Goal: Submit feedback/report problem: Submit feedback/report problem

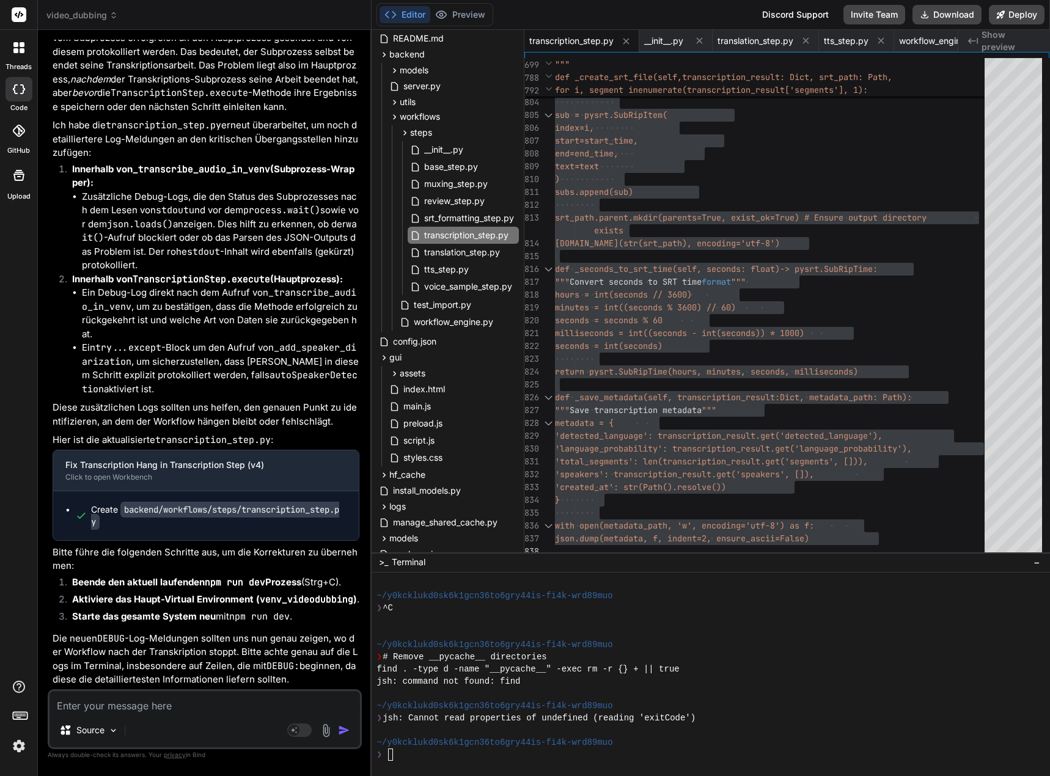
click at [106, 706] on textarea at bounding box center [205, 703] width 311 height 22
type textarea "M"
type textarea "x"
type textarea "Ma"
type textarea "x"
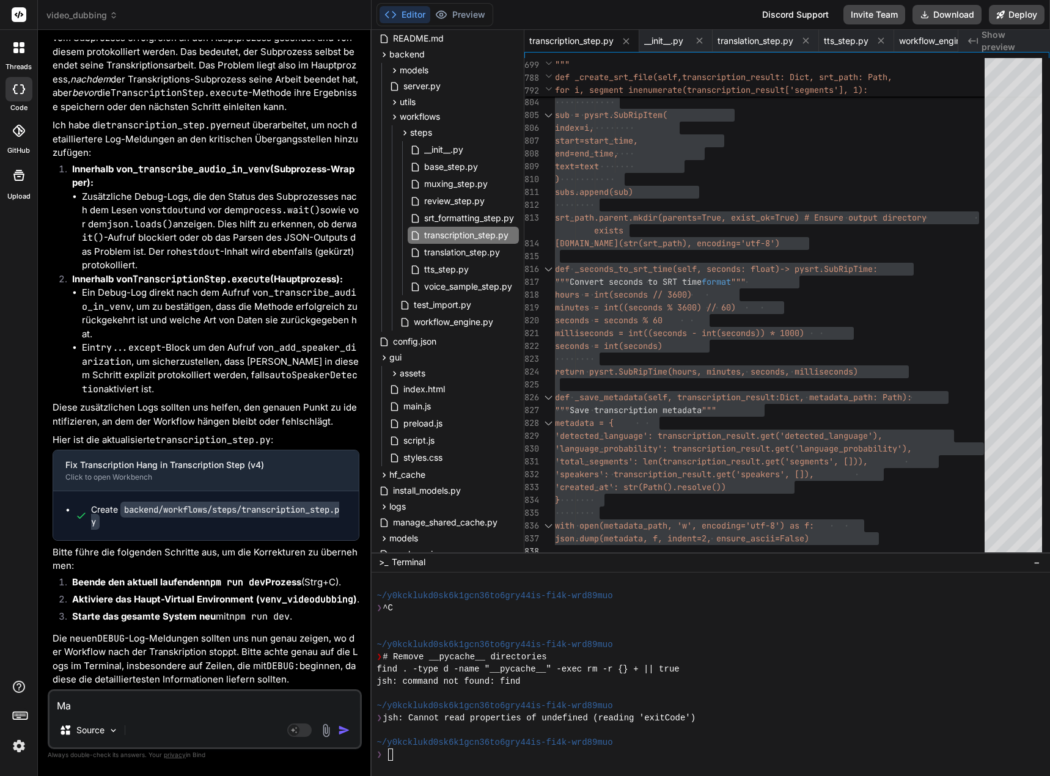
type textarea "Man"
type textarea "x"
type textarea "Man"
type textarea "x"
type textarea "Man s"
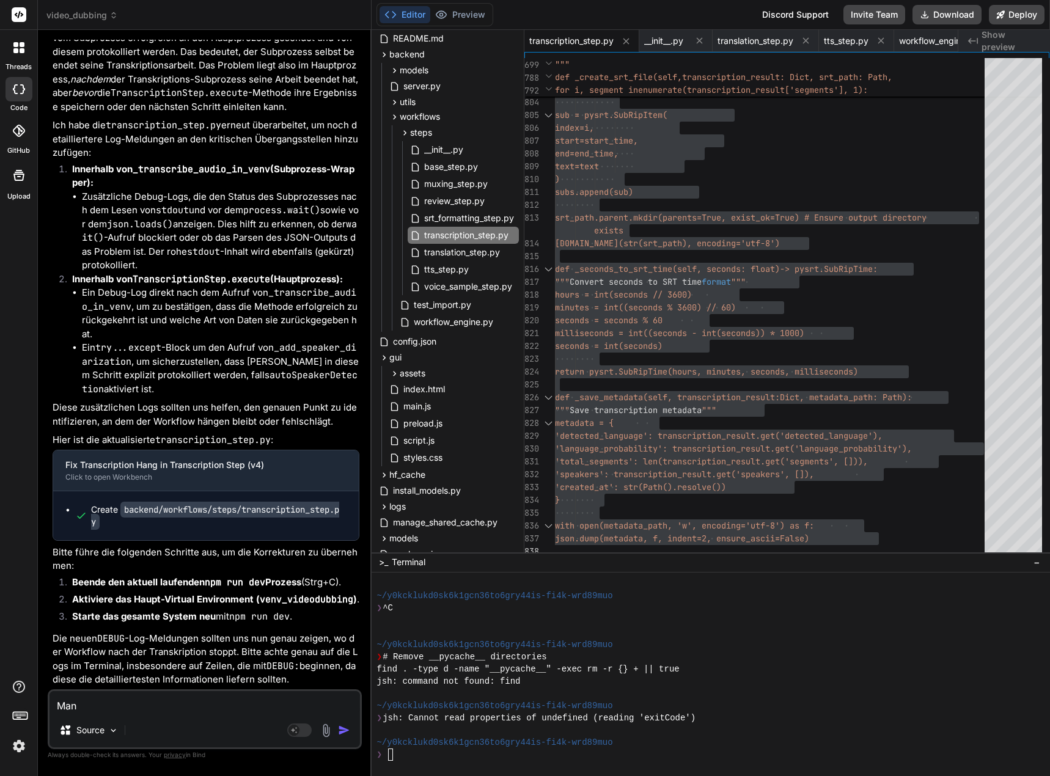
type textarea "x"
type textarea "Man si"
type textarea "x"
type textarea "Man sih"
type textarea "x"
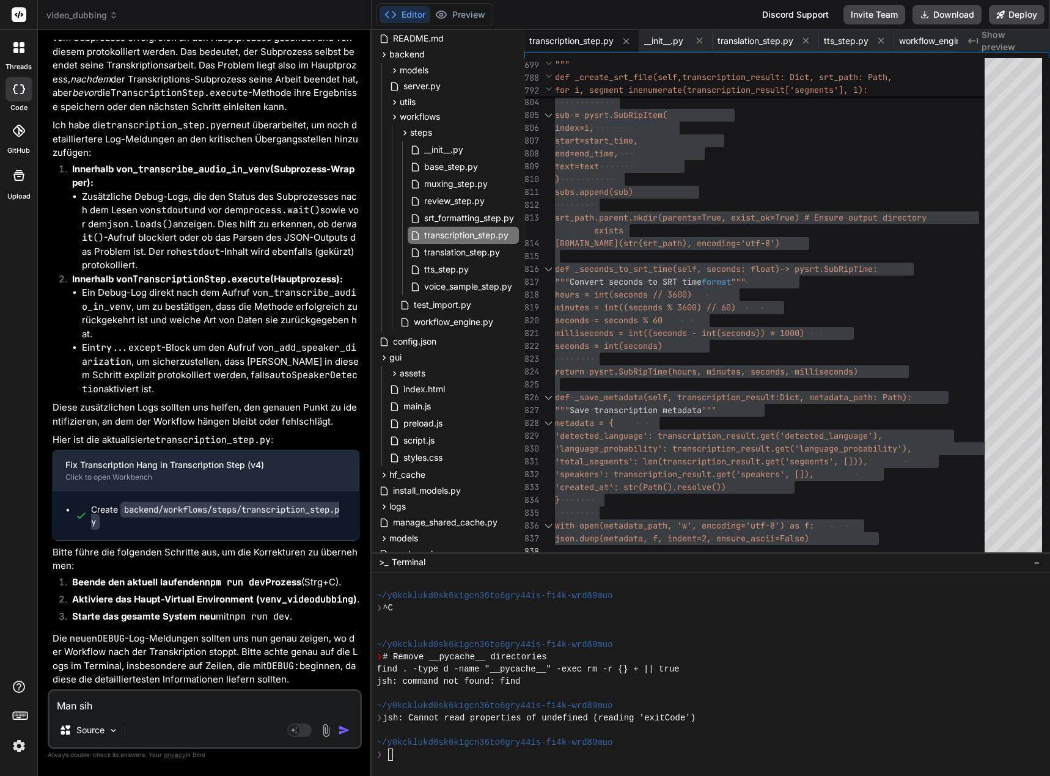
type textarea "Man si"
type textarea "x"
type textarea "Man sie"
type textarea "x"
type textarea "Man sieh"
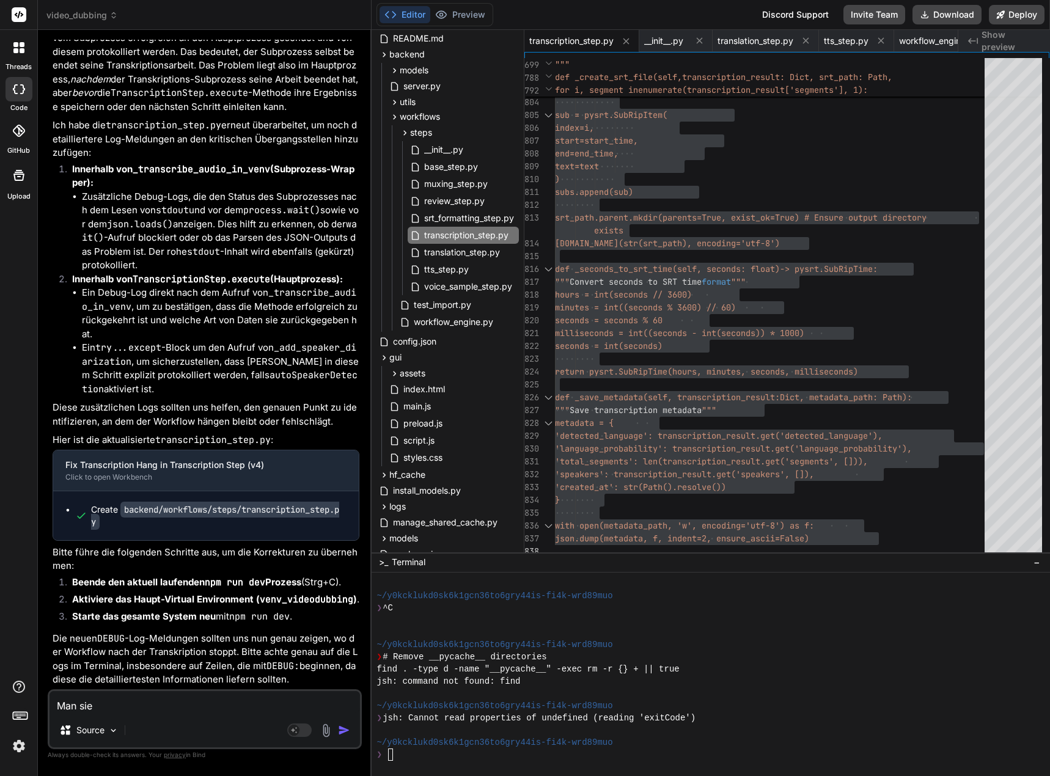
type textarea "x"
type textarea "Man sieht"
type textarea "x"
type textarea "Man sieht"
type textarea "x"
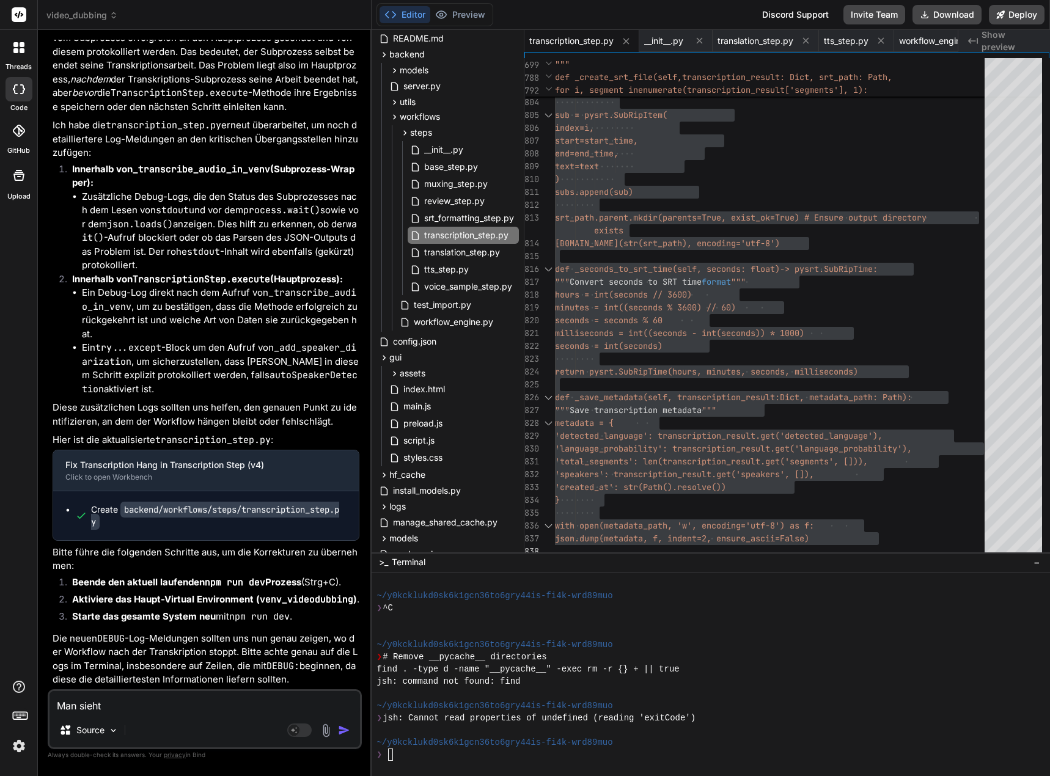
type textarea "Man sieht n"
type textarea "x"
type textarea "Man sieht ni"
type textarea "x"
type textarea "Man sieht nic"
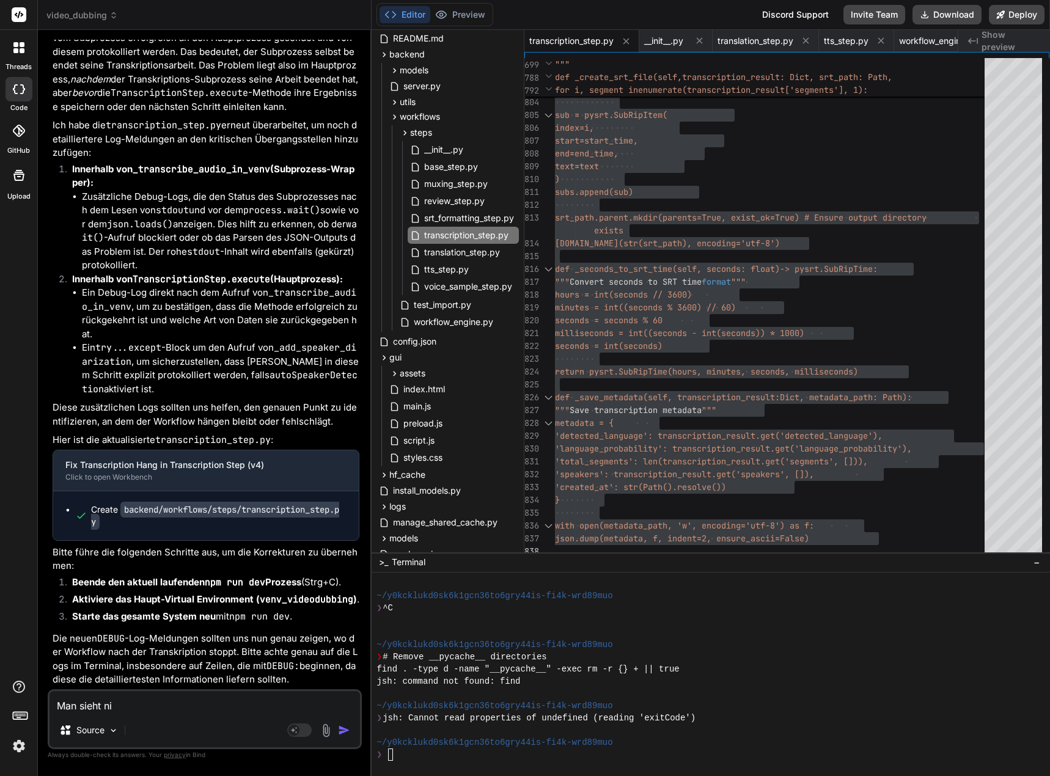
type textarea "x"
type textarea "Man sieht nich"
type textarea "x"
type textarea "Man sieht nicht"
type textarea "x"
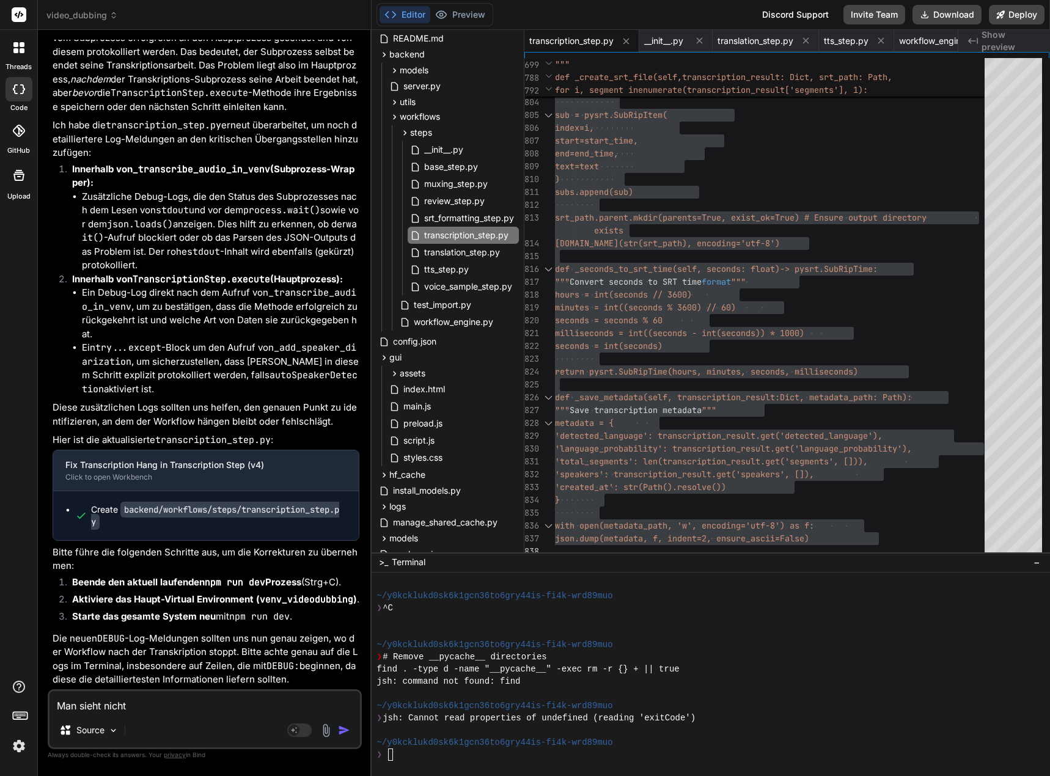
type textarea "Man sieht nichts"
type textarea "x"
type textarea "Man sieht nichts"
type textarea "x"
type textarea "Man sieht nichts i"
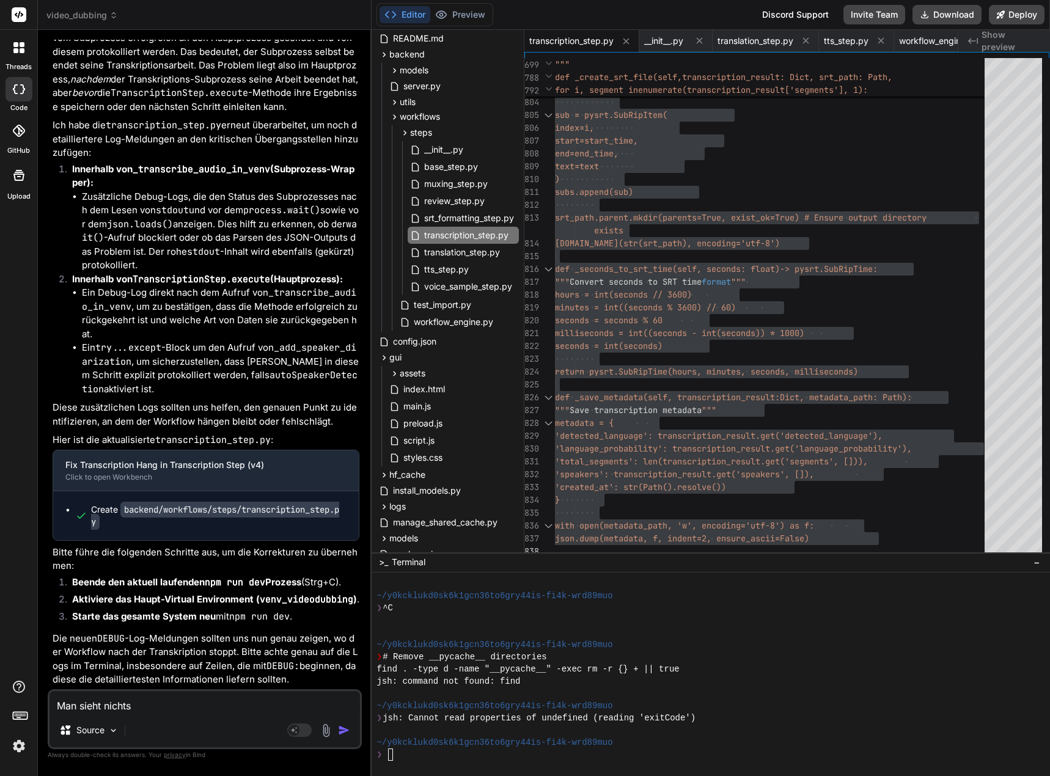
type textarea "x"
type textarea "Man sieht nichts in"
type textarea "x"
type textarea "Man sieht nichts in"
type textarea "x"
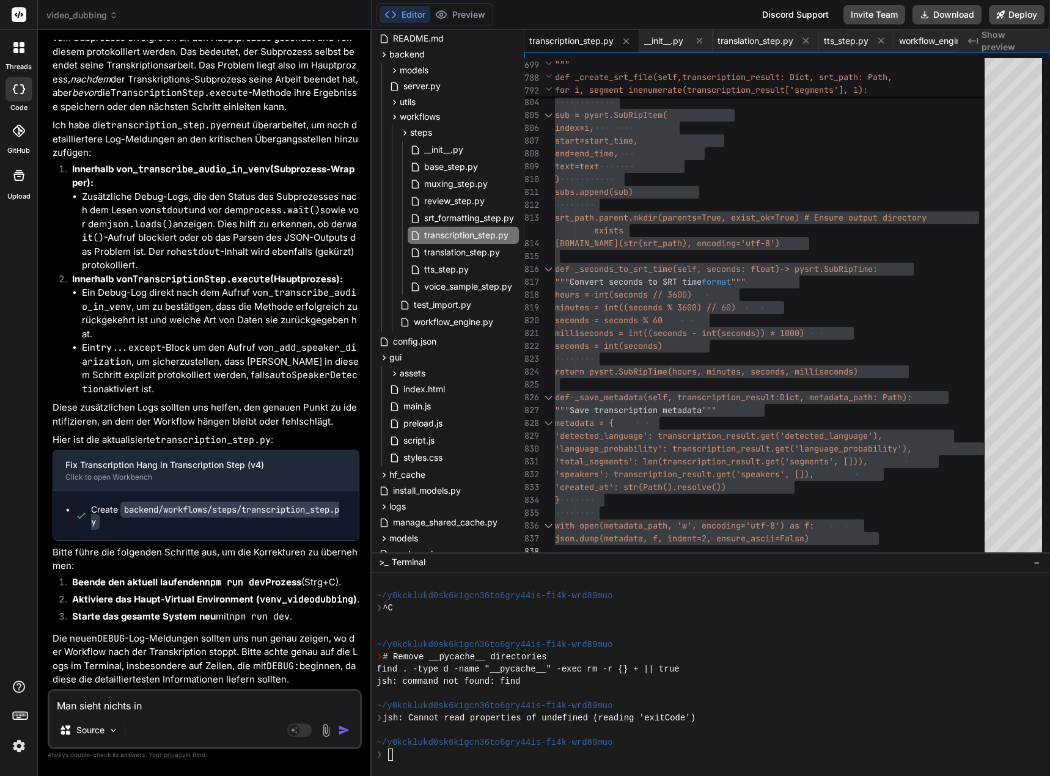
type textarea "Man sieht nichts in d"
type textarea "x"
type textarea "Man sieht nichts in de"
type textarea "x"
type textarea "Man sieht nichts in den"
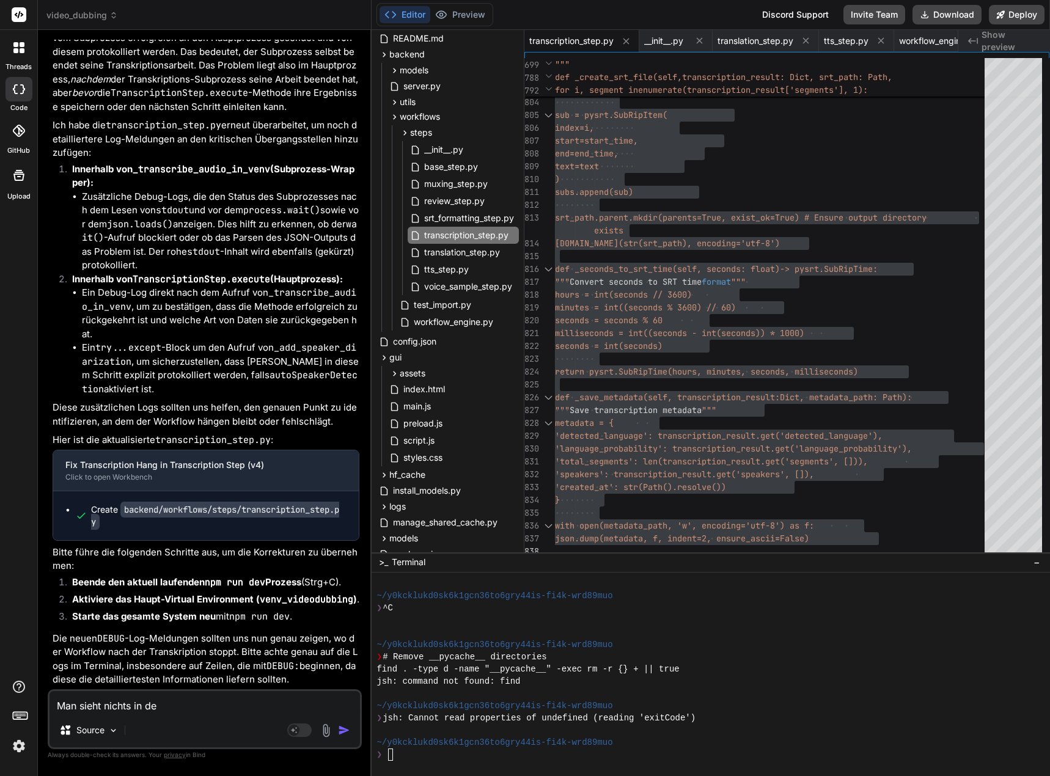
type textarea "x"
type textarea "Man sieht nichts in den"
type textarea "x"
type textarea "Man sieht nichts in den L"
type textarea "x"
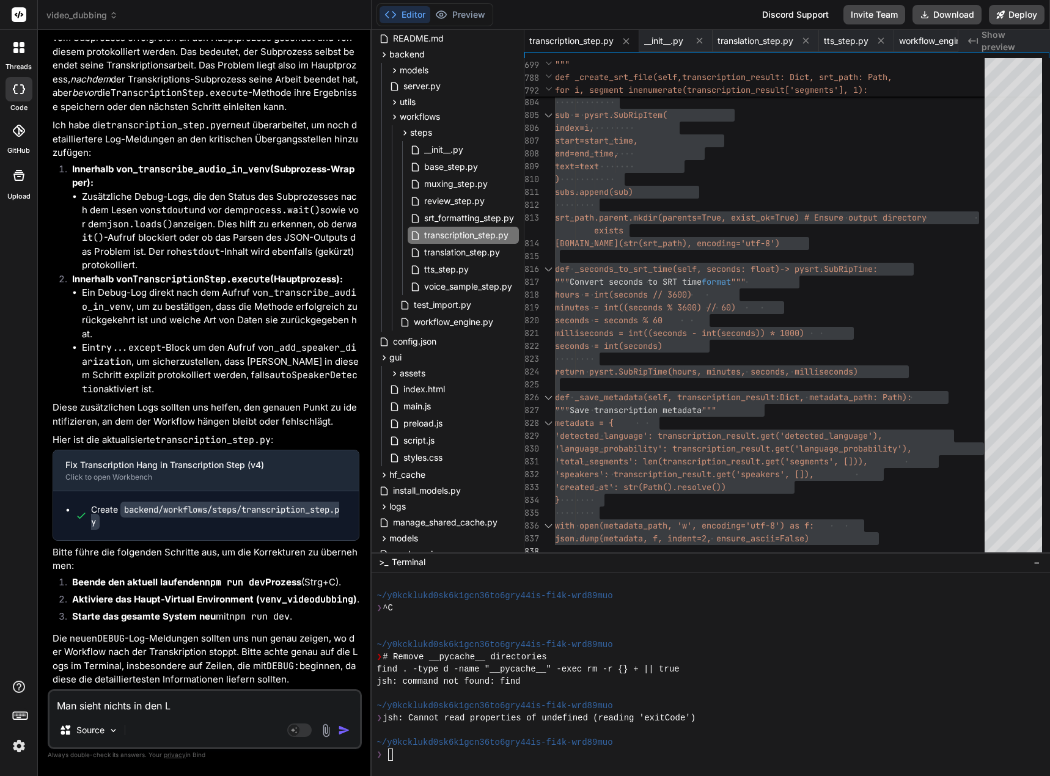
type textarea "Man sieht nichts in den Lo"
type textarea "x"
type textarea "Man sieht nichts in den Log"
type textarea "x"
type textarea "Man sieht nichts in den Logs"
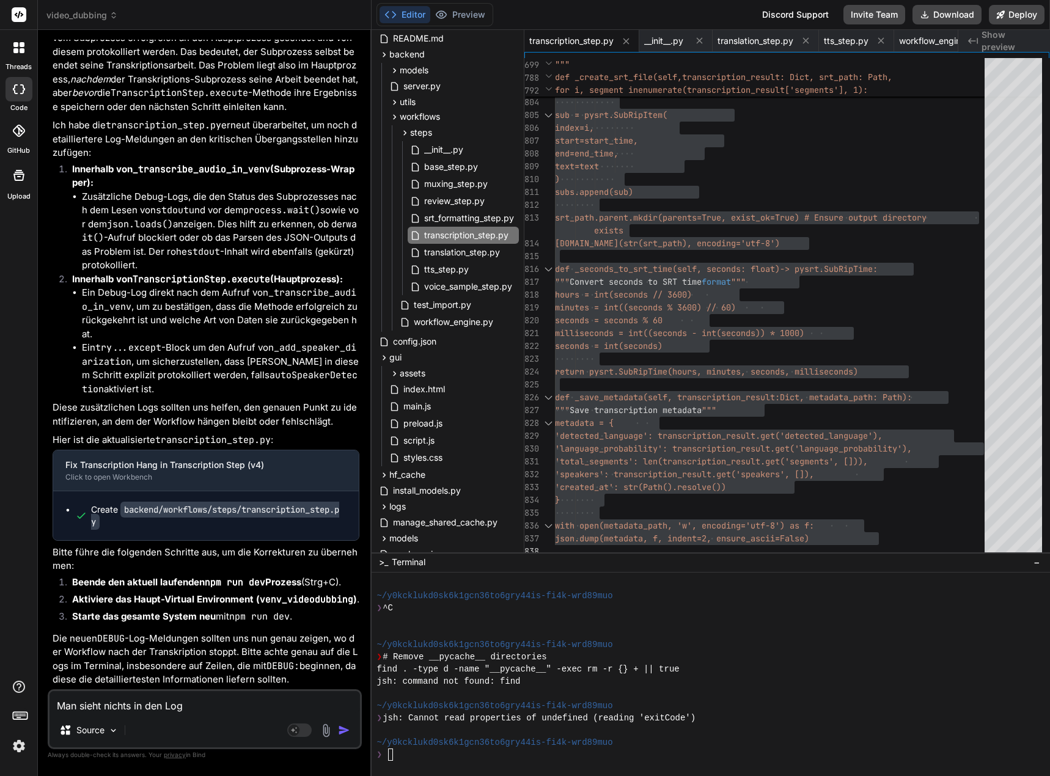
type textarea "x"
type textarea "Man sieht nichts in den Logs"
type textarea "x"
type textarea "Man sieht nichts in den Logs o"
type textarea "x"
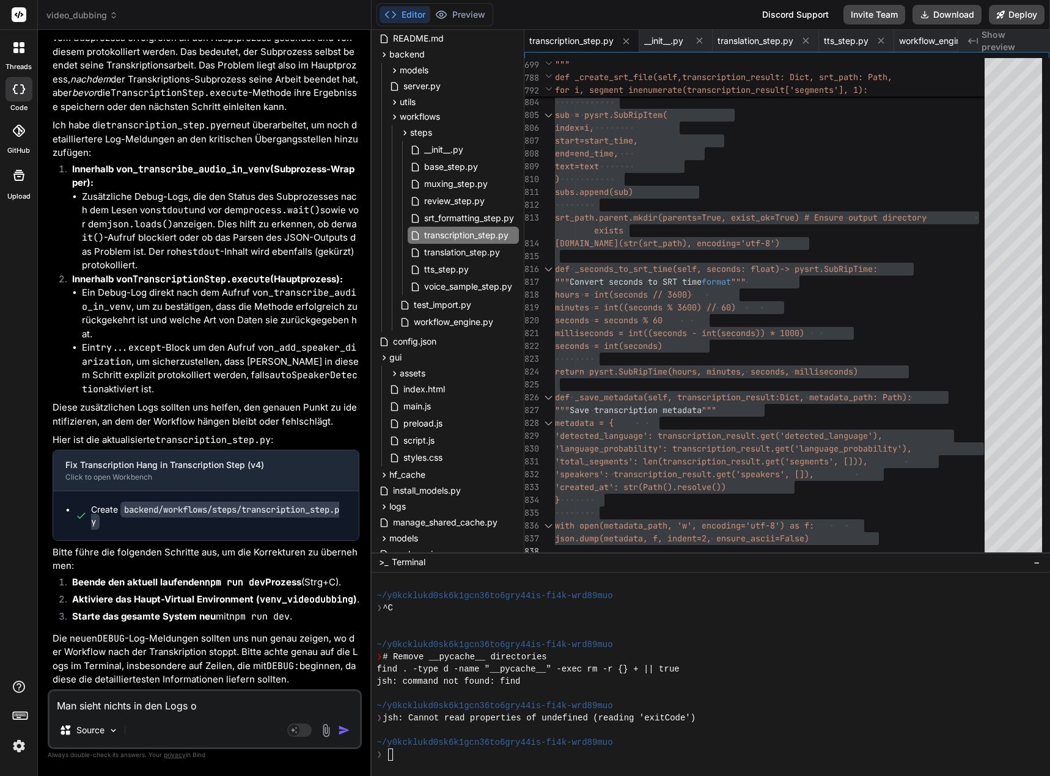
type textarea "Man sieht nichts in den Logs od"
type textarea "x"
type textarea "Man sieht nichts in den Logs ode"
type textarea "x"
type textarea "Man sieht nichts in den Logs oder"
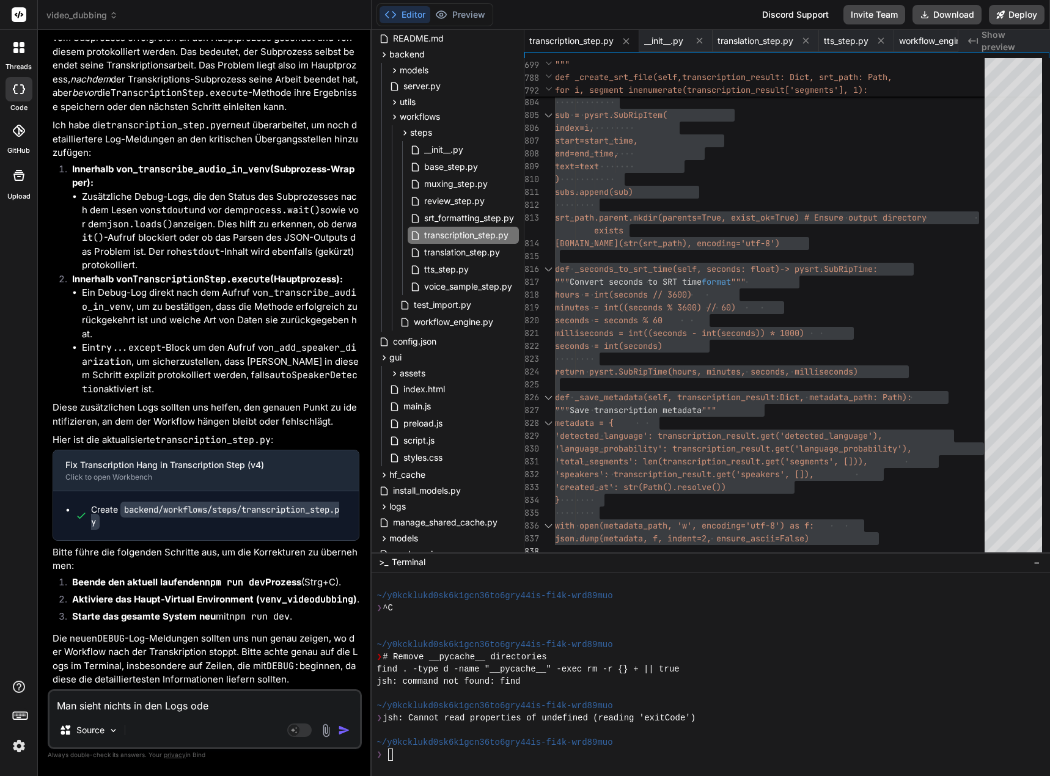
type textarea "x"
type textarea "Man sieht nichts in den Logs oder"
type textarea "x"
type textarea "Man sieht nichts in den Logs oder P"
type textarea "x"
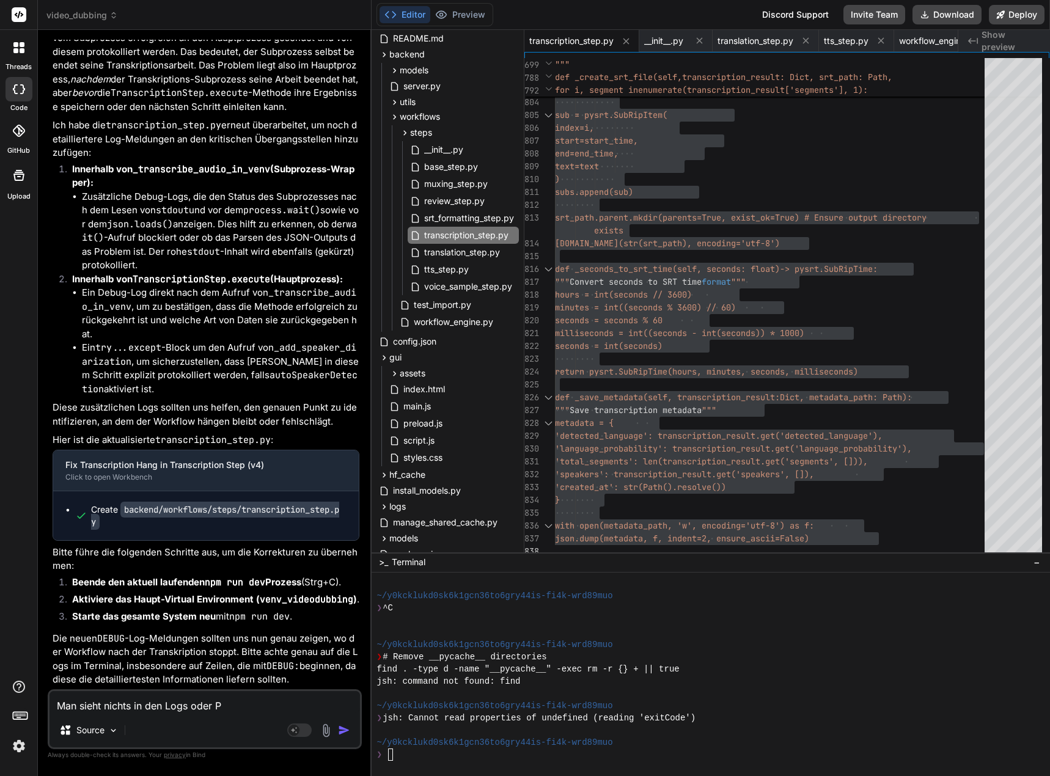
type textarea "Man sieht nichts in den Logs oder Po"
type textarea "x"
type textarea "Man sieht nichts in den Logs oder Pow"
type textarea "x"
type textarea "Man sieht nichts in den Logs oder Powe"
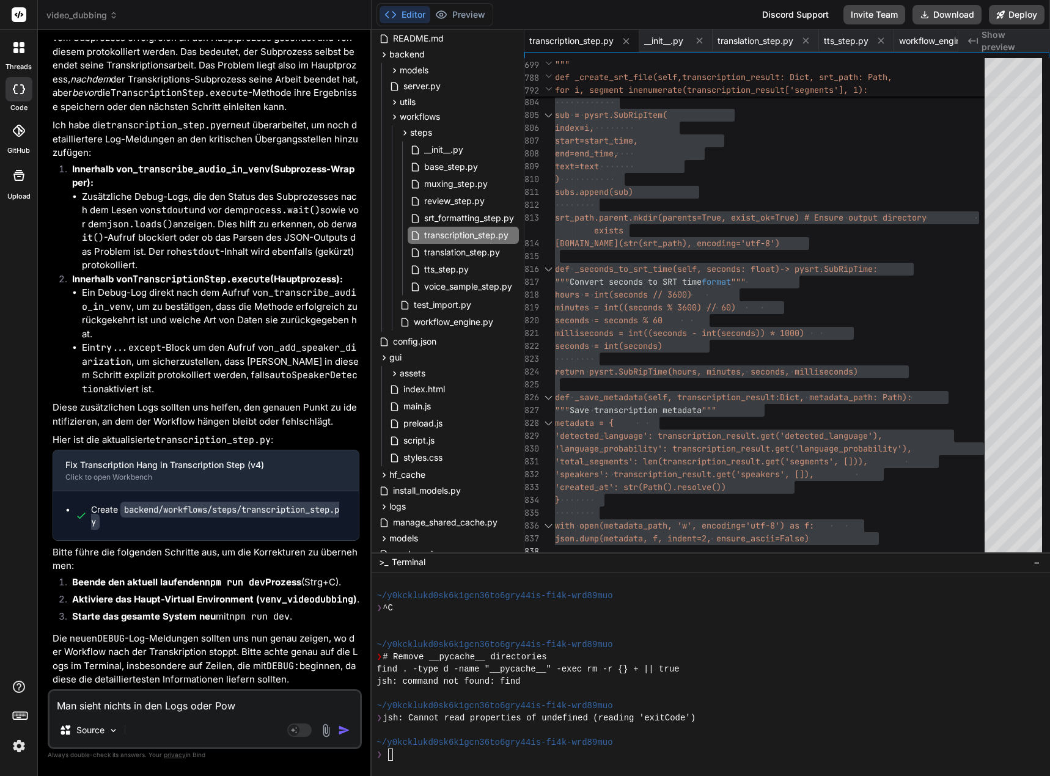
type textarea "x"
type textarea "Man sieht nichts in den Logs oder Power"
type textarea "x"
type textarea "Man sieht nichts in den Logs oder Powers"
type textarea "x"
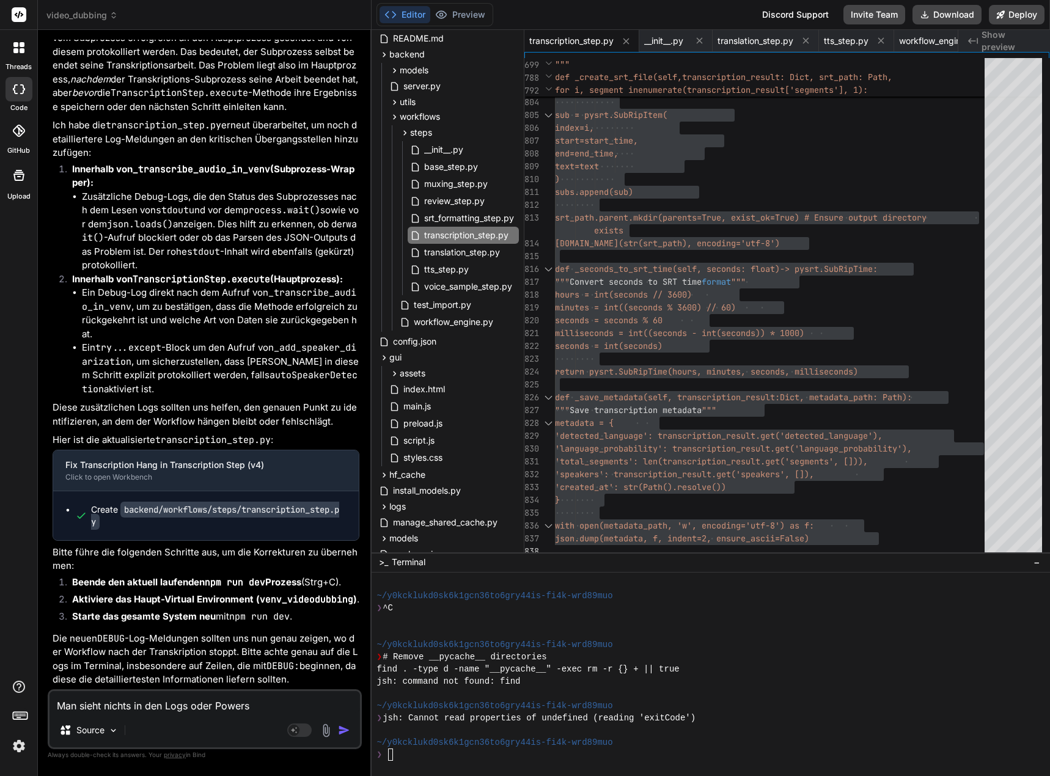
type textarea "Man sieht nichts in den Logs oder Powersh"
type textarea "x"
type textarea "Man sieht nichts in den Logs oder Powershe"
type textarea "x"
type textarea "Man sieht nichts in den Logs oder Powershel"
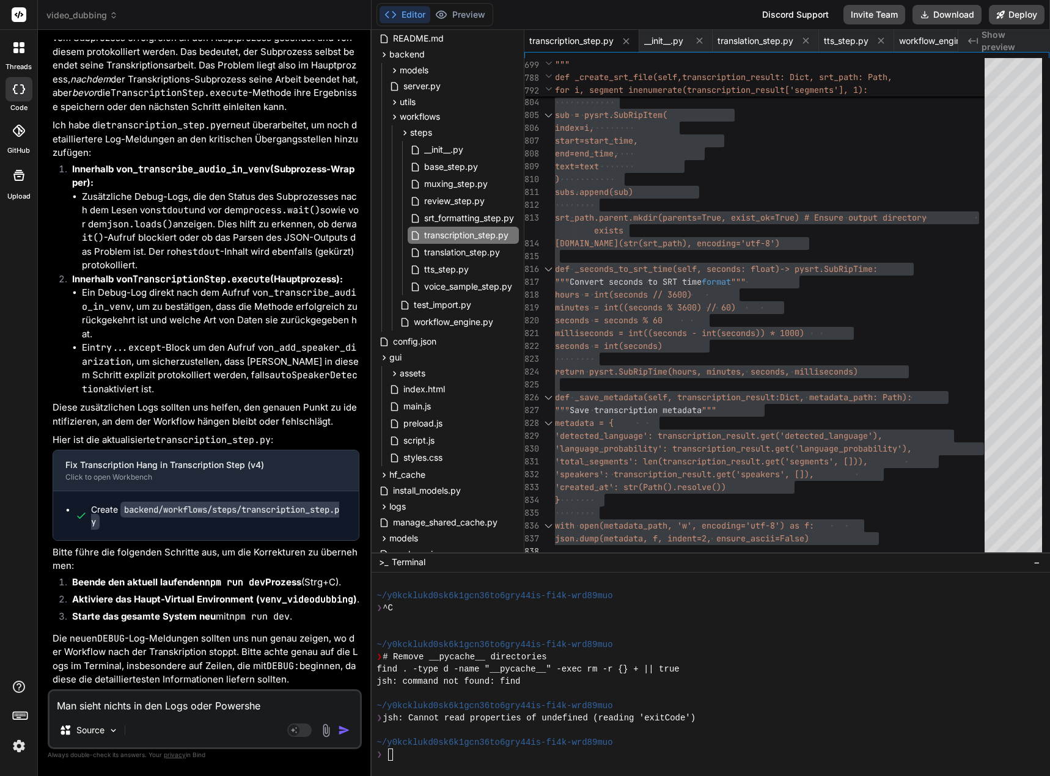
type textarea "x"
type textarea "Man sieht nichts in den Logs oder Powershell"
type textarea "x"
type textarea "Man sieht nichts in den Logs oder Powershell."
type textarea "x"
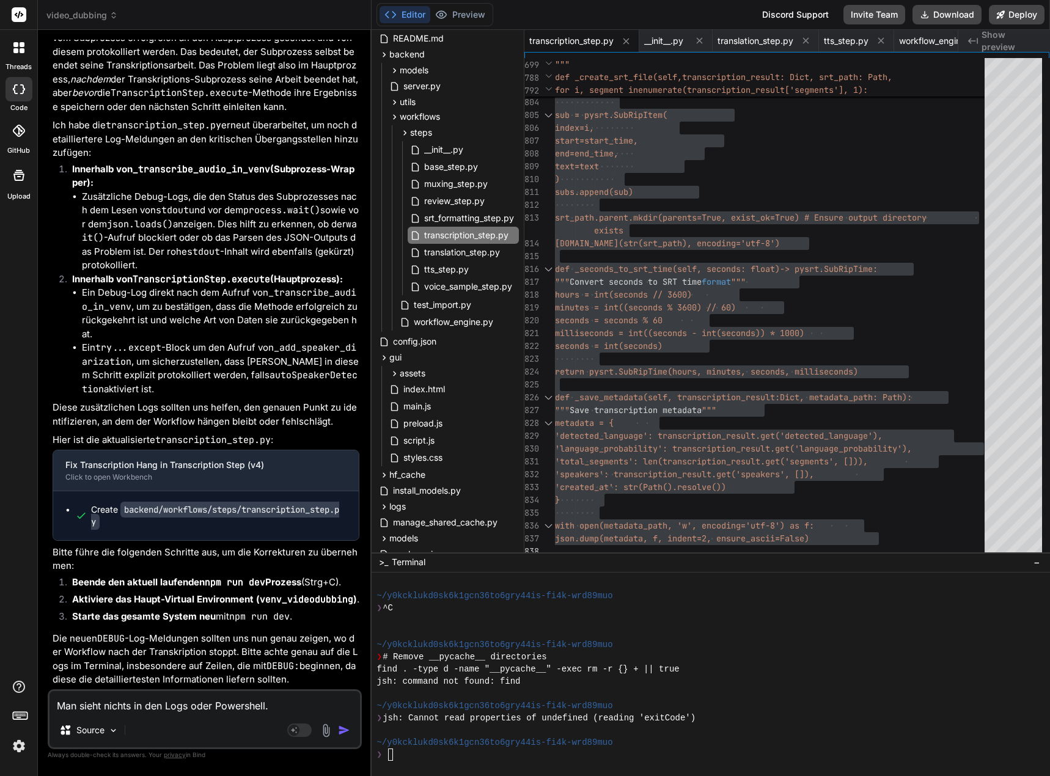
type textarea "Man sieht nichts in den Logs oder Powershell."
type textarea "x"
type textarea "Man sieht nichts in den Logs oder Powershell. D"
type textarea "x"
type textarea "Man sieht nichts in den Logs oder Powershell. Da"
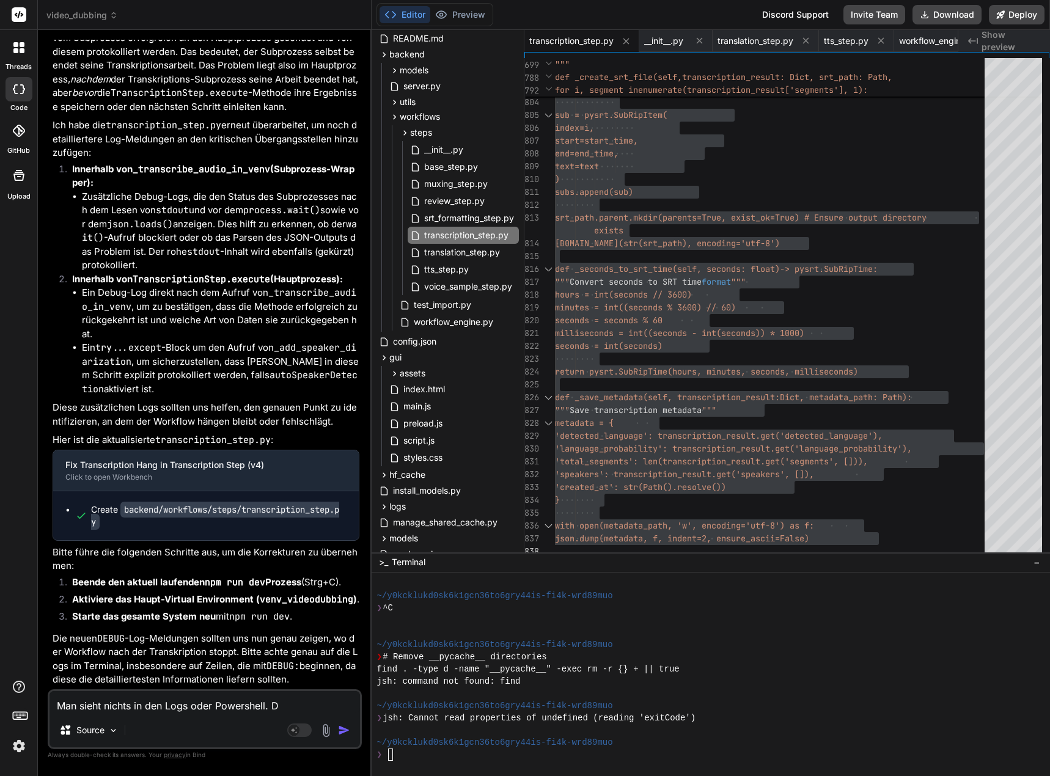
type textarea "x"
type textarea "Man sieht nichts in den Logs oder Powershell. Das"
type textarea "x"
type textarea "Man sieht nichts in den Logs oder Powershell. Da"
type textarea "x"
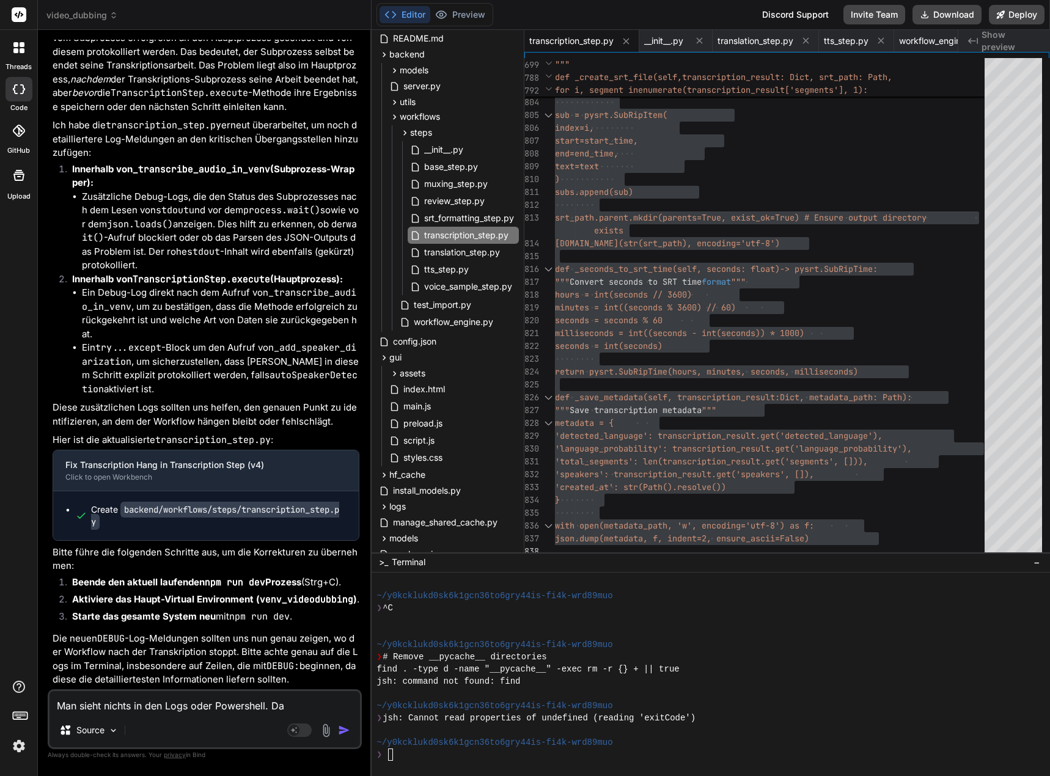
type textarea "Man sieht nichts in den Logs oder Powershell. D"
type textarea "x"
type textarea "Man sieht nichts in den Logs oder Powershell. De"
type textarea "x"
type textarea "Man sieht nichts in den Logs oder Powershell. Der"
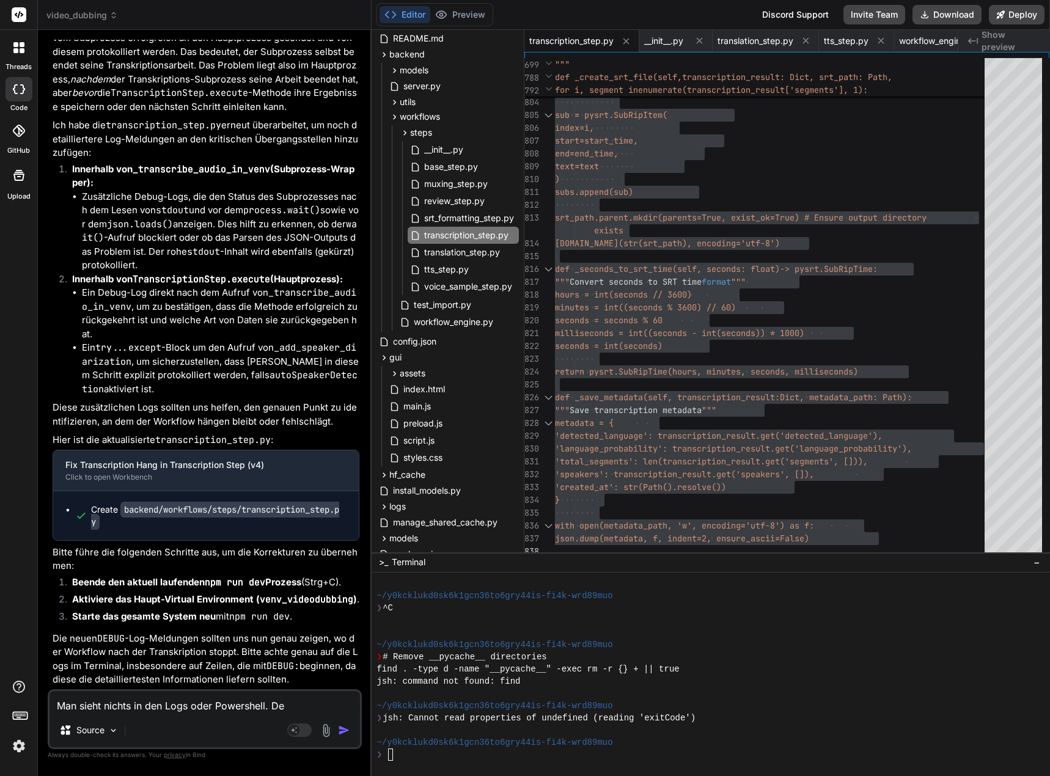
type textarea "x"
type textarea "Man sieht nichts in den Logs oder Powershell. Der"
type textarea "x"
type textarea "Man sieht nichts in den Logs oder Powershell. Der W"
type textarea "x"
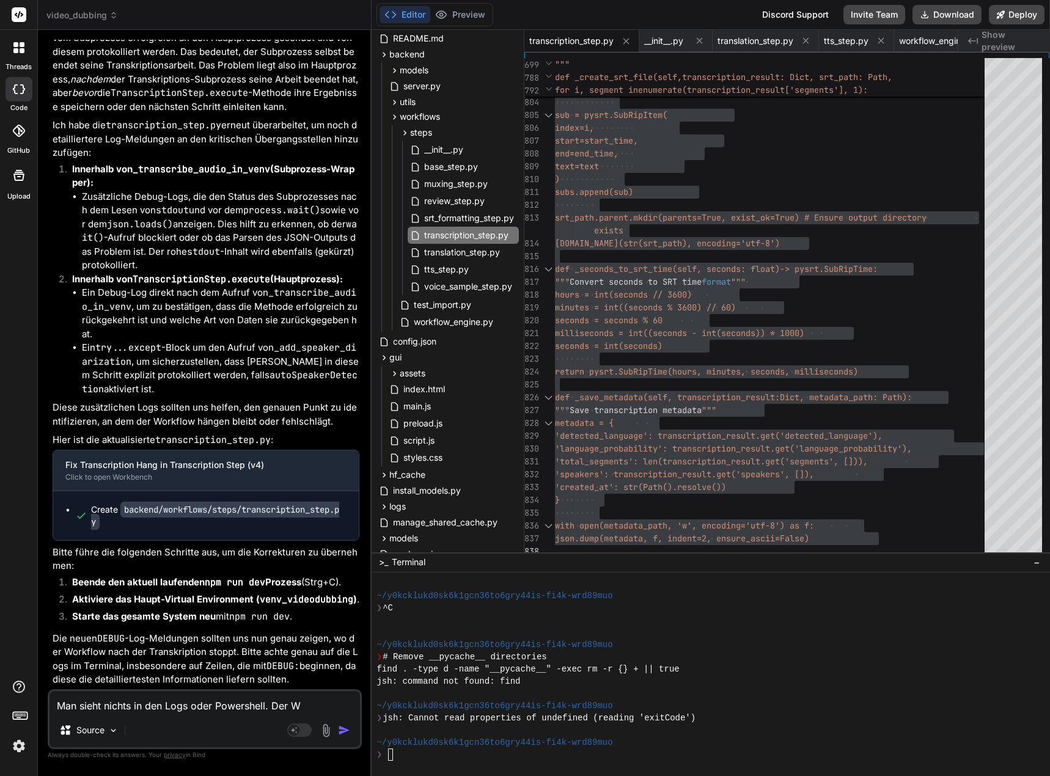
type textarea "Man sieht nichts in den Logs oder Powershell. Der Wo"
type textarea "x"
type textarea "Man sieht nichts in den Logs oder Powershell. Der Wor"
type textarea "x"
type textarea "Man sieht nichts in den Logs oder Powershell. Der Work"
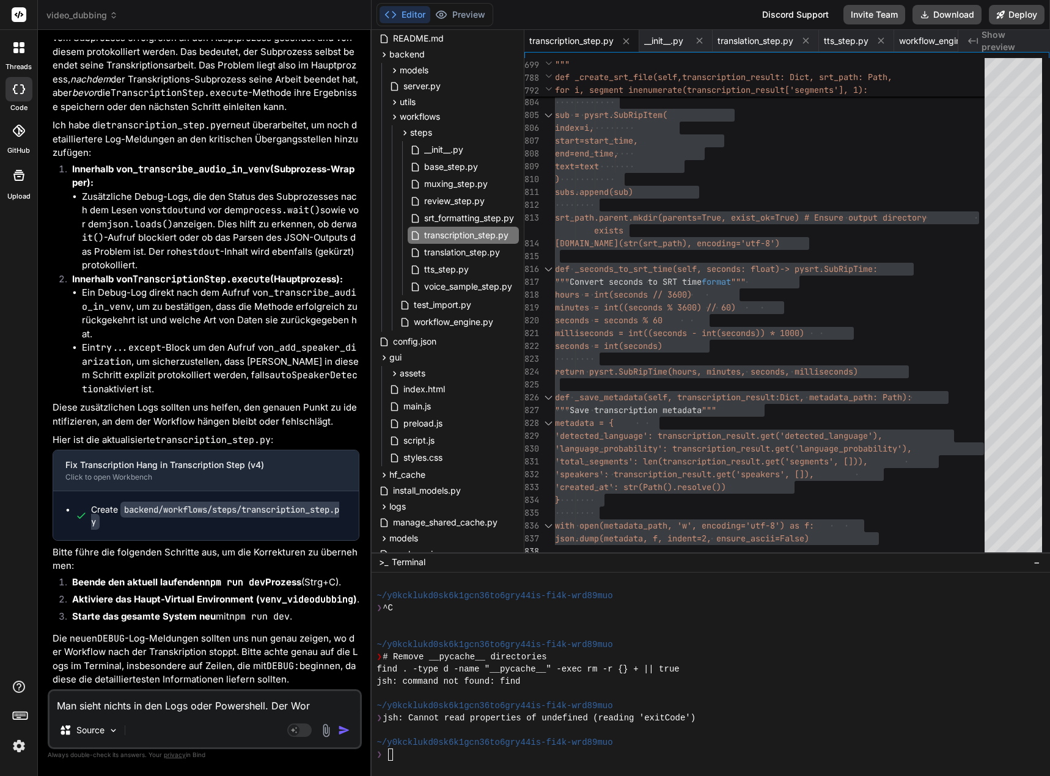
type textarea "x"
type textarea "Man sieht nichts in den Logs oder Powershell. Der Workf"
type textarea "x"
type textarea "Man sieht nichts in den Logs oder Powershell. Der Workfl"
type textarea "x"
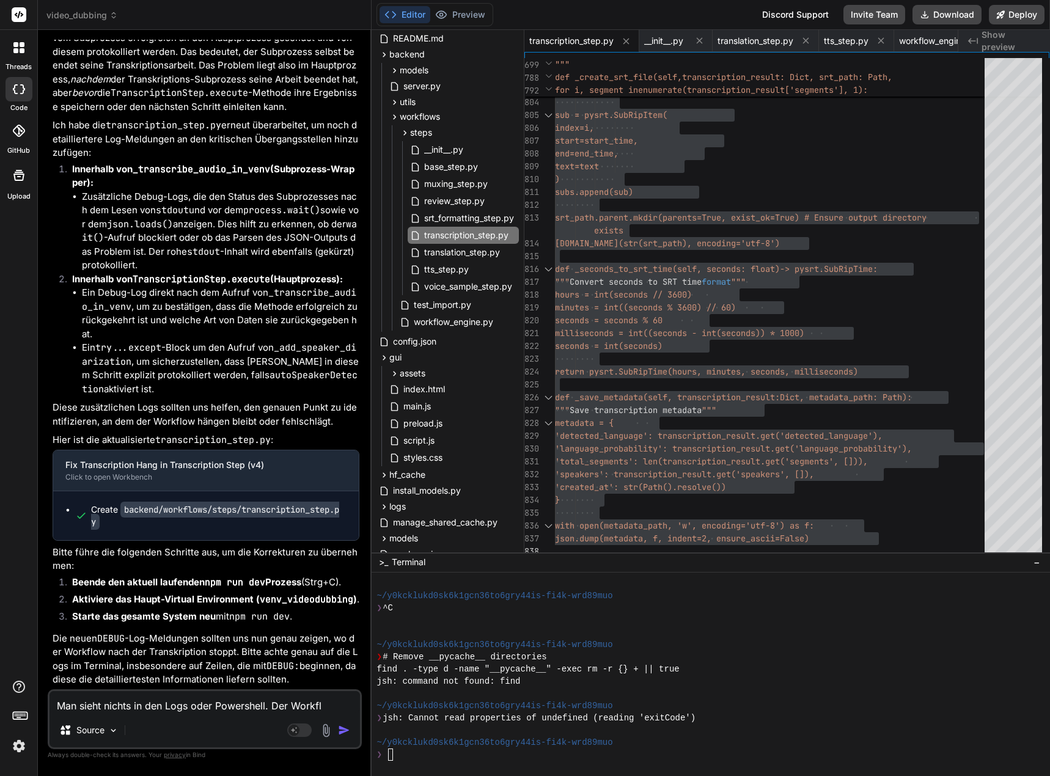
type textarea "Man sieht nichts in den Logs oder Powershell. Der Workflo"
type textarea "x"
type textarea "Man sieht nichts in den Logs oder Powershell. Der Workflow"
type textarea "x"
type textarea "Man sieht nichts in den Logs oder Powershell. Der Workflow"
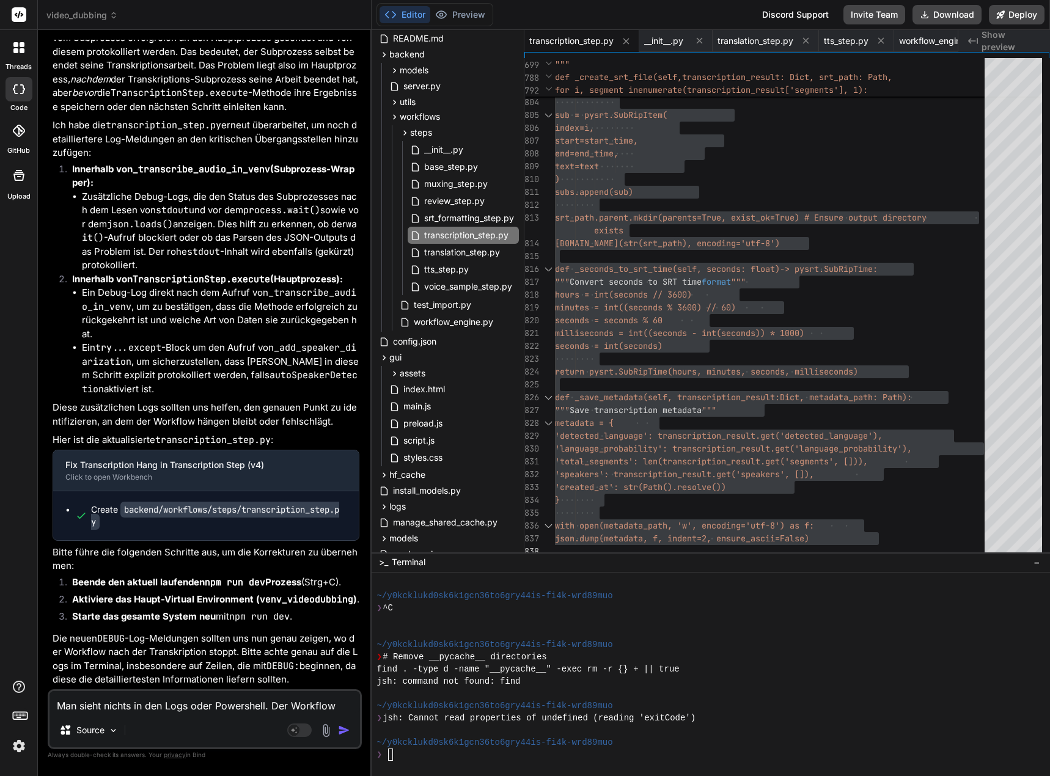
type textarea "x"
type textarea "Man sieht nichts in den Logs oder Powershell. Der Workflow s"
type textarea "x"
type textarea "Man sieht nichts in den Logs oder Powershell. Der Workflow st"
type textarea "x"
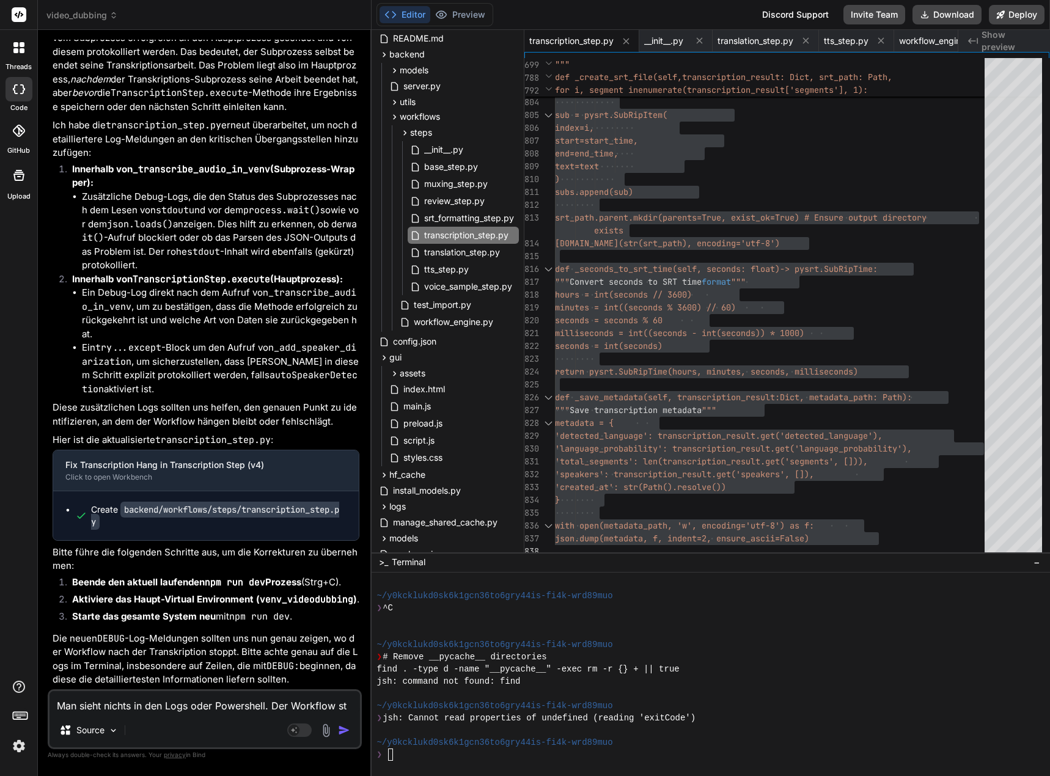
type textarea "Man sieht nichts in den Logs oder Powershell. Der Workflow sto"
type textarea "x"
type textarea "Man sieht nichts in den Logs oder Powershell. Der Workflow stop"
type textarea "x"
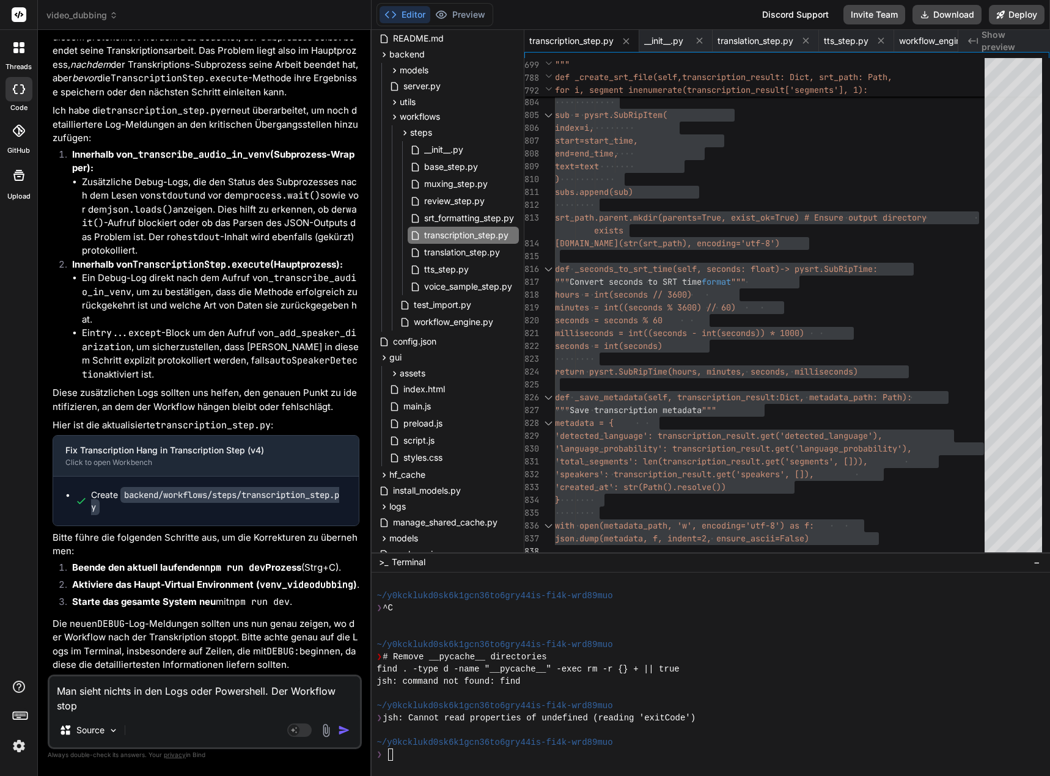
type textarea "Man sieht nichts in den Logs oder Powershell. Der Workflow stopp"
type textarea "x"
type textarea "Man sieht nichts in den Logs oder Powershell. Der Workflow stoppt"
type textarea "x"
type textarea "Man sieht nichts in den Logs oder Powershell. Der Workflow stoppt"
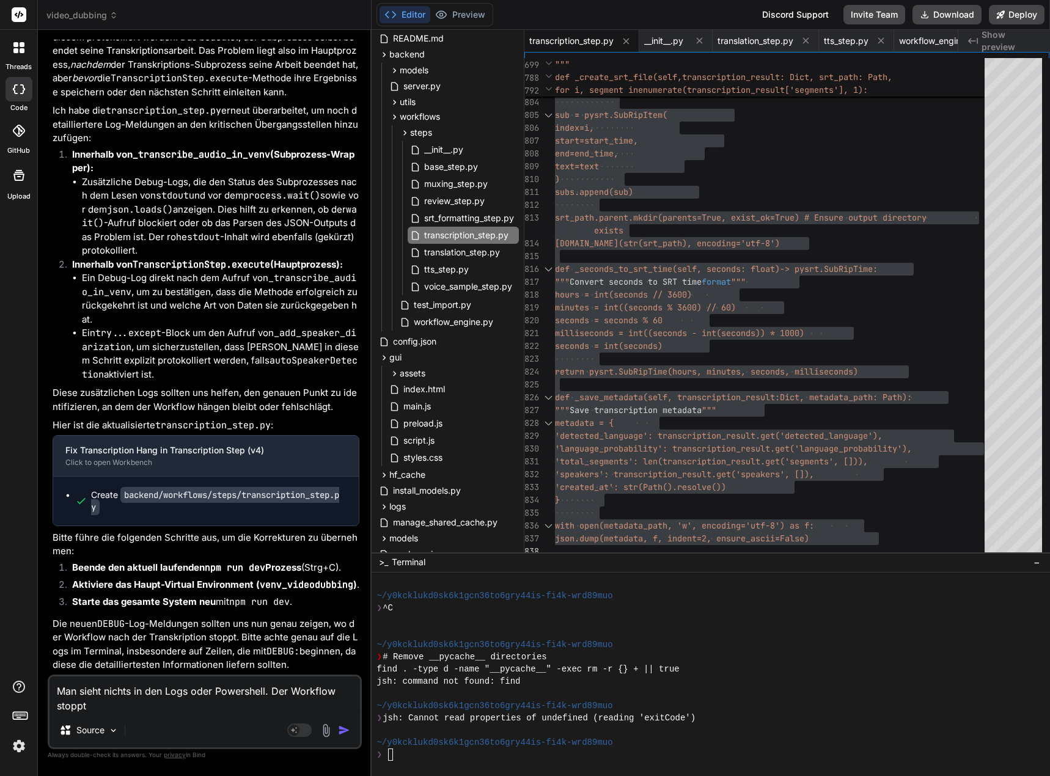
type textarea "x"
type textarea "Man sieht nichts in den Logs oder Powershell. Der Workflow stoppt e"
type textarea "x"
type textarea "Man sieht nichts in den Logs oder Powershell. Der Workflow stoppt ei"
type textarea "x"
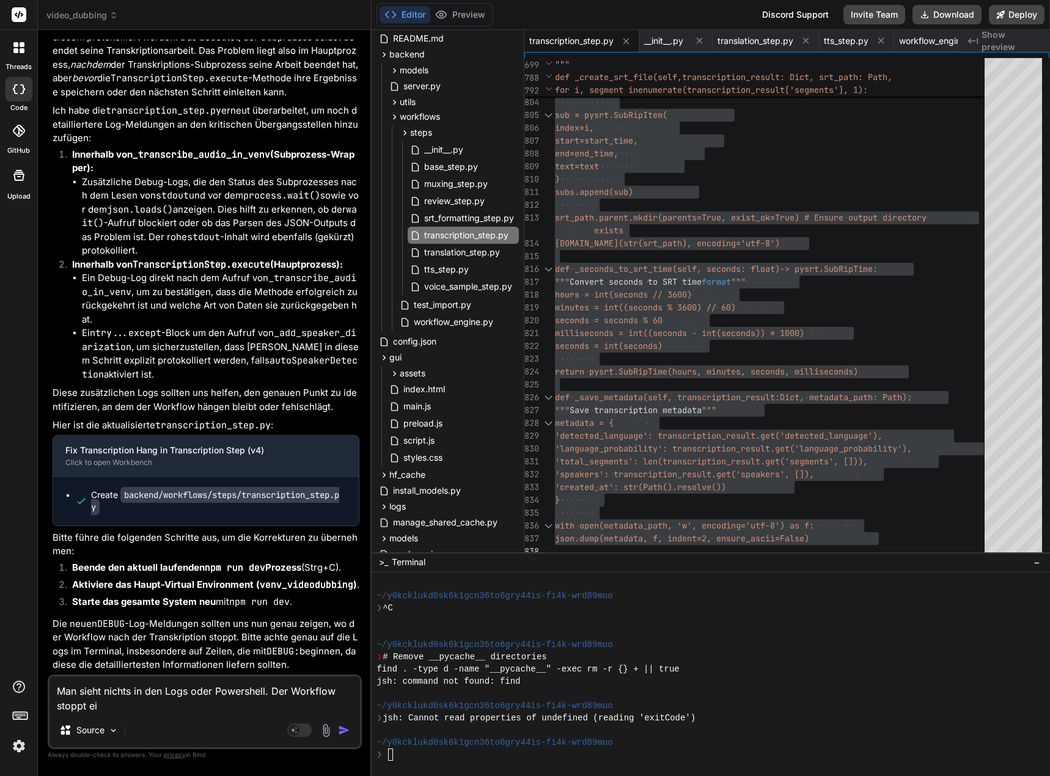
type textarea "Man sieht nichts in den Logs oder Powershell. Der Workflow stoppt ein"
type textarea "x"
type textarea "Man sieht nichts in den Logs oder Powershell. Der Workflow stoppt einf"
type textarea "x"
type textarea "Man sieht nichts in den Logs oder Powershell. Der Workflow stoppt einfa"
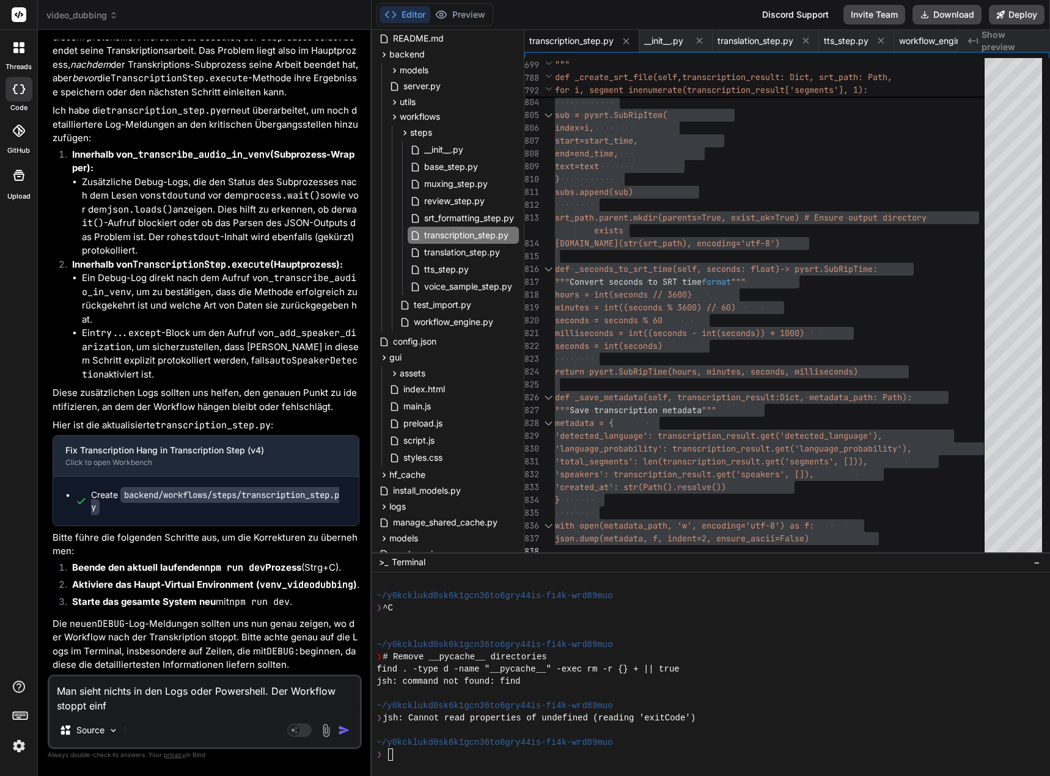
type textarea "x"
type textarea "Man sieht nichts in den Logs oder Powershell. Der Workflow stoppt einfac"
type textarea "x"
type textarea "Man sieht nichts in den Logs oder Powershell. Der Workflow stoppt einfach"
type textarea "x"
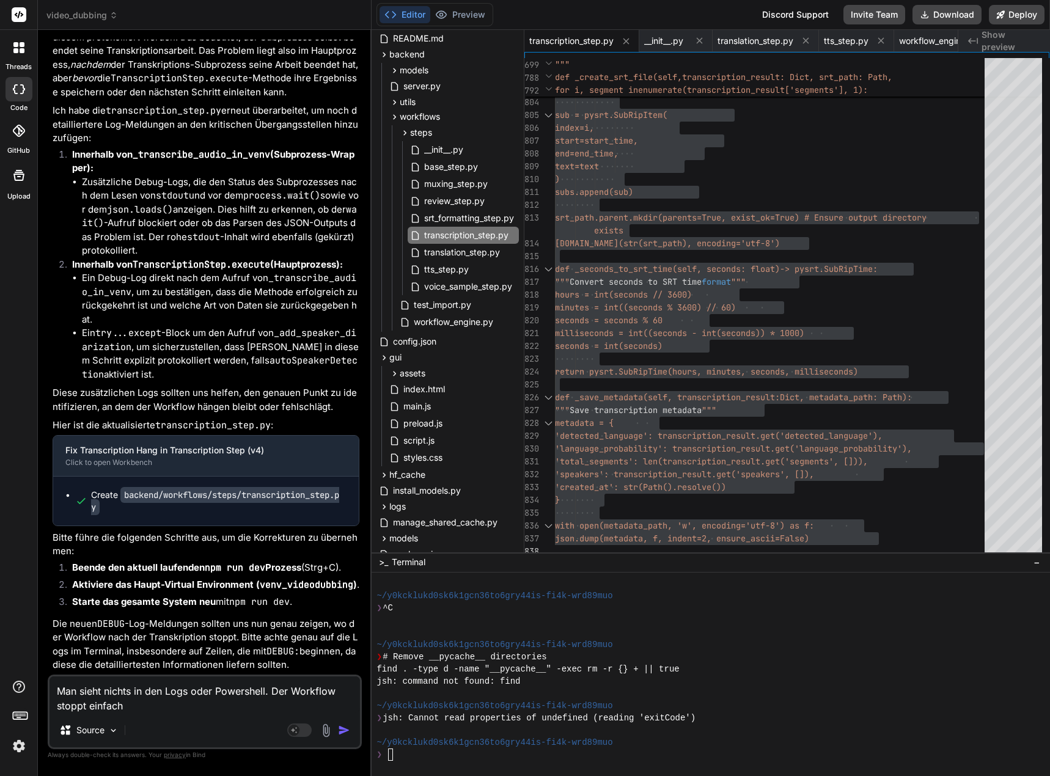
type textarea "Man sieht nichts in den Logs oder Powershell. Der Workflow stoppt einfach"
type textarea "x"
type textarea "Man sieht nichts in den Logs oder Powershell. Der Workflow stoppt einfach n"
type textarea "x"
type textarea "Man sieht nichts in den Logs oder Powershell. Der Workflow stoppt einfach na"
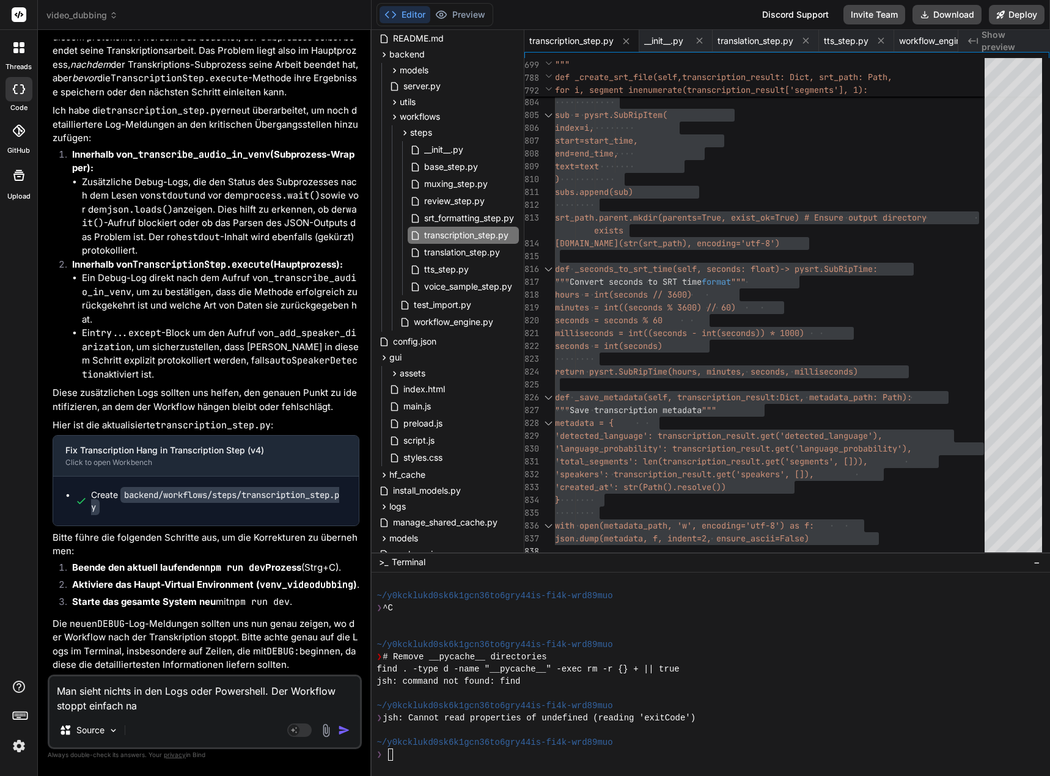
type textarea "x"
type textarea "Man sieht nichts in den Logs oder Powershell. Der Workflow stoppt einfach nac"
type textarea "x"
type textarea "Man sieht nichts in den Logs oder Powershell. Der Workflow stoppt einfach nach"
type textarea "x"
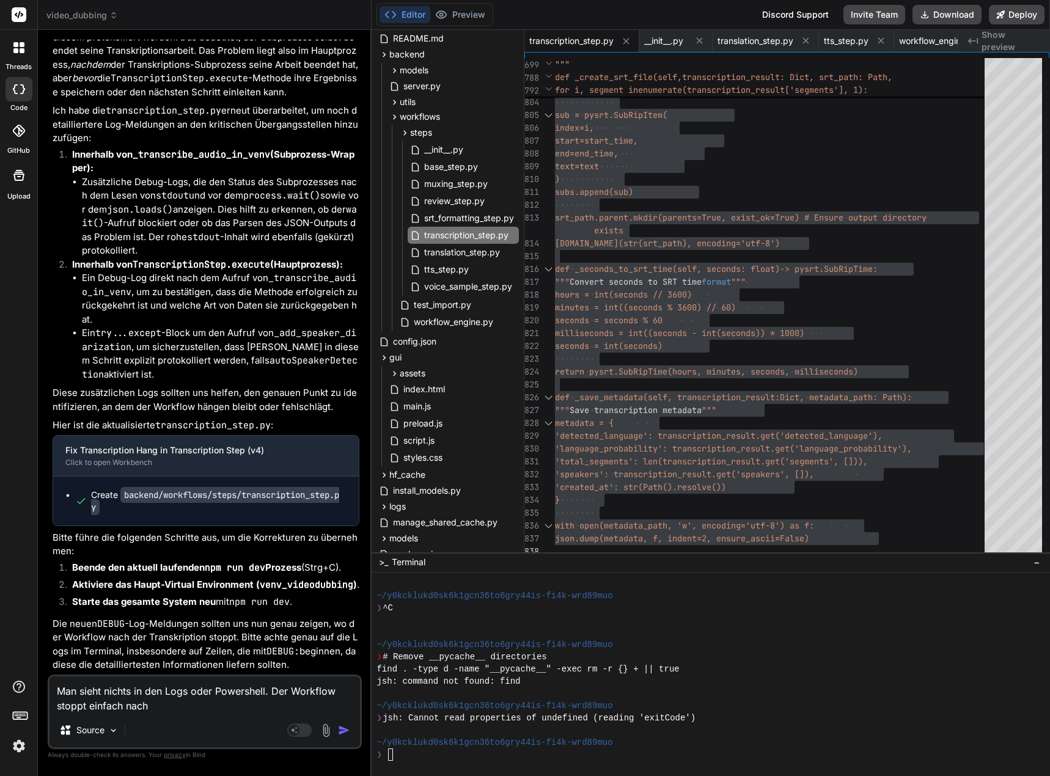
type textarea "Man sieht nichts in den Logs oder Powershell. Der Workflow stoppt einfach nach"
type textarea "x"
type textarea "Man sieht nichts in den Logs oder Powershell. Der Workflow stoppt einfach nach d"
type textarea "x"
type textarea "Man sieht nichts in den Logs oder Powershell. Der Workflow stoppt einfach nach …"
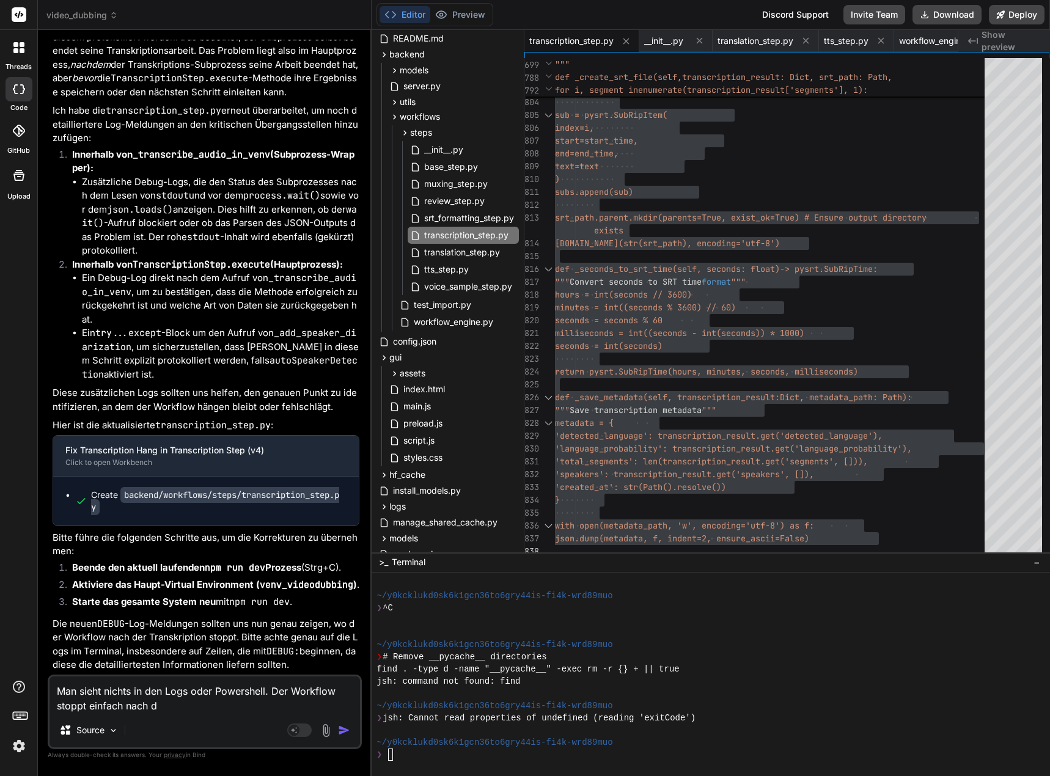
type textarea "x"
type textarea "Man sieht nichts in den Logs oder Powershell. Der Workflow stoppt einfach nach …"
type textarea "x"
type textarea "Man sieht nichts in den Logs oder Powershell. Der Workflow stoppt einfach nach …"
type textarea "x"
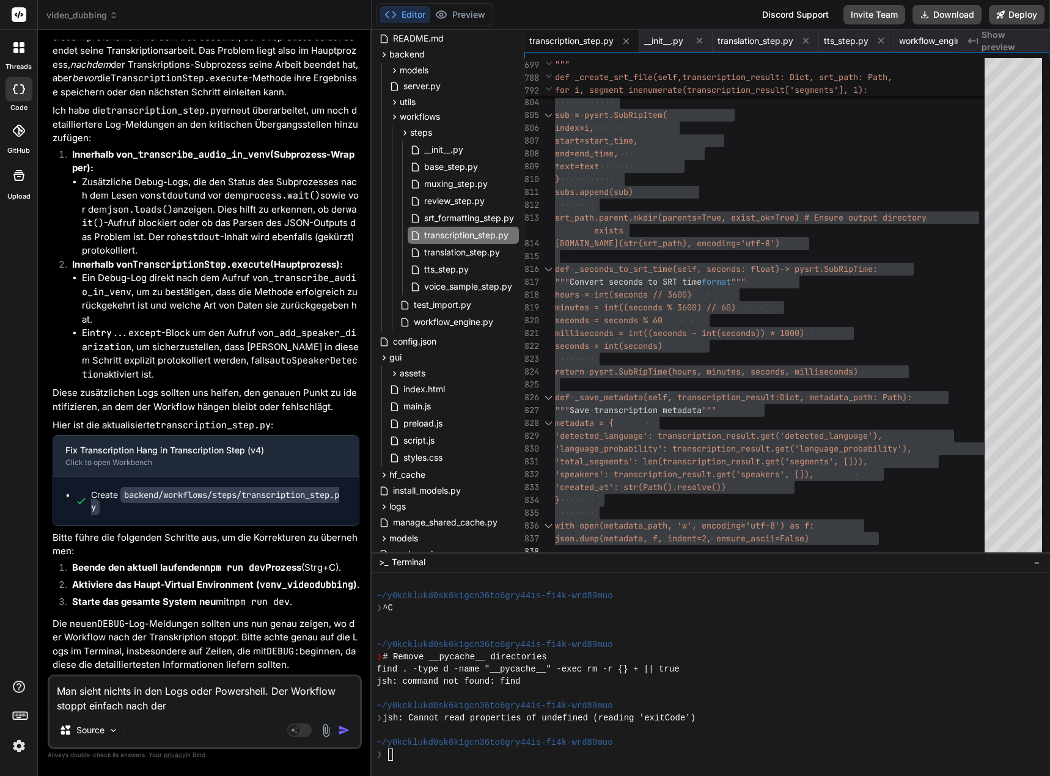
type textarea "Man sieht nichts in den Logs oder Powershell. Der Workflow stoppt einfach nach …"
type textarea "x"
type textarea "Man sieht nichts in den Logs oder Powershell. Der Workflow stoppt einfach nach …"
type textarea "x"
type textarea "Man sieht nichts in den Logs oder Powershell. Der Workflow stoppt einfach nach …"
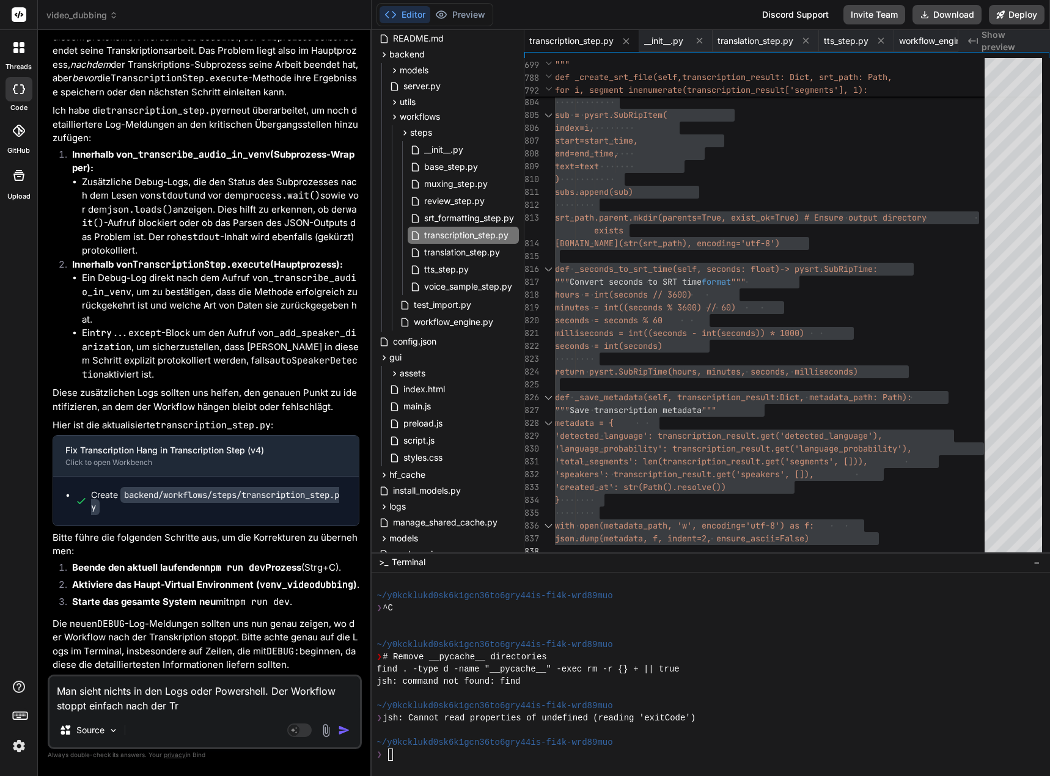
type textarea "x"
type textarea "Man sieht nichts in den Logs oder Powershell. Der Workflow stoppt einfach nach …"
type textarea "x"
type textarea "Man sieht nichts in den Logs oder Powershell. Der Workflow stoppt einfach nach …"
type textarea "x"
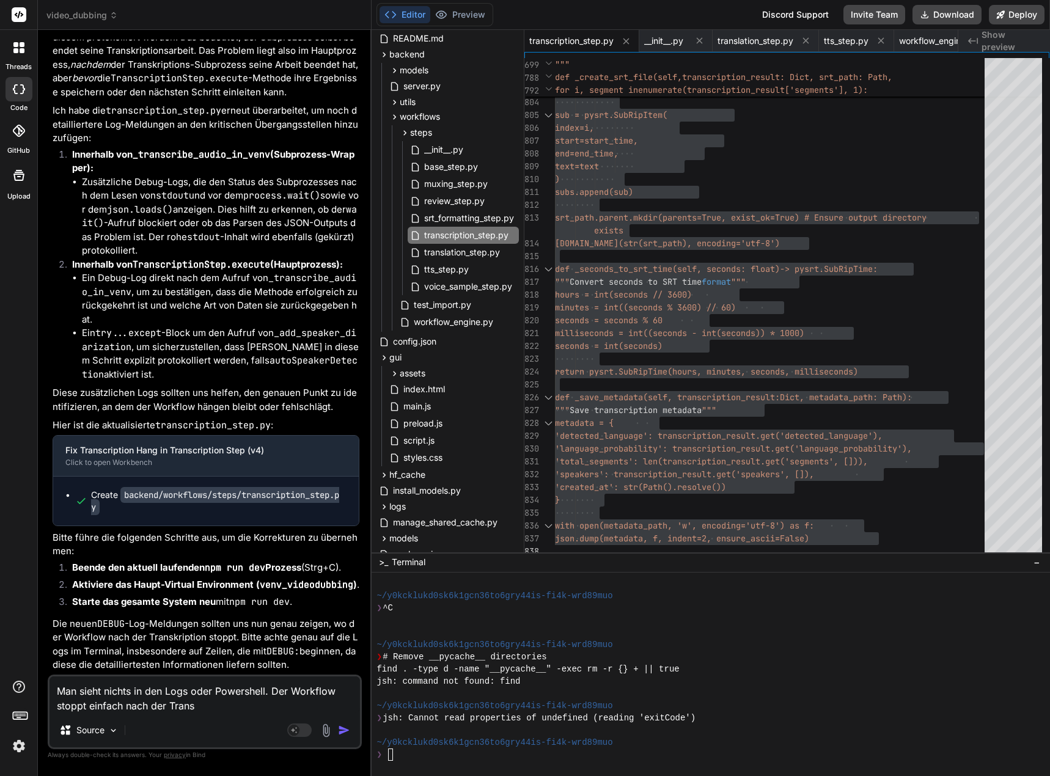
type textarea "Man sieht nichts in den Logs oder Powershell. Der Workflow stoppt einfach nach …"
type textarea "x"
type textarea "Man sieht nichts in den Logs oder Powershell. Der Workflow stoppt einfach nach …"
type textarea "x"
type textarea "Man sieht nichts in den Logs oder Powershell. Der Workflow stoppt einfach nach …"
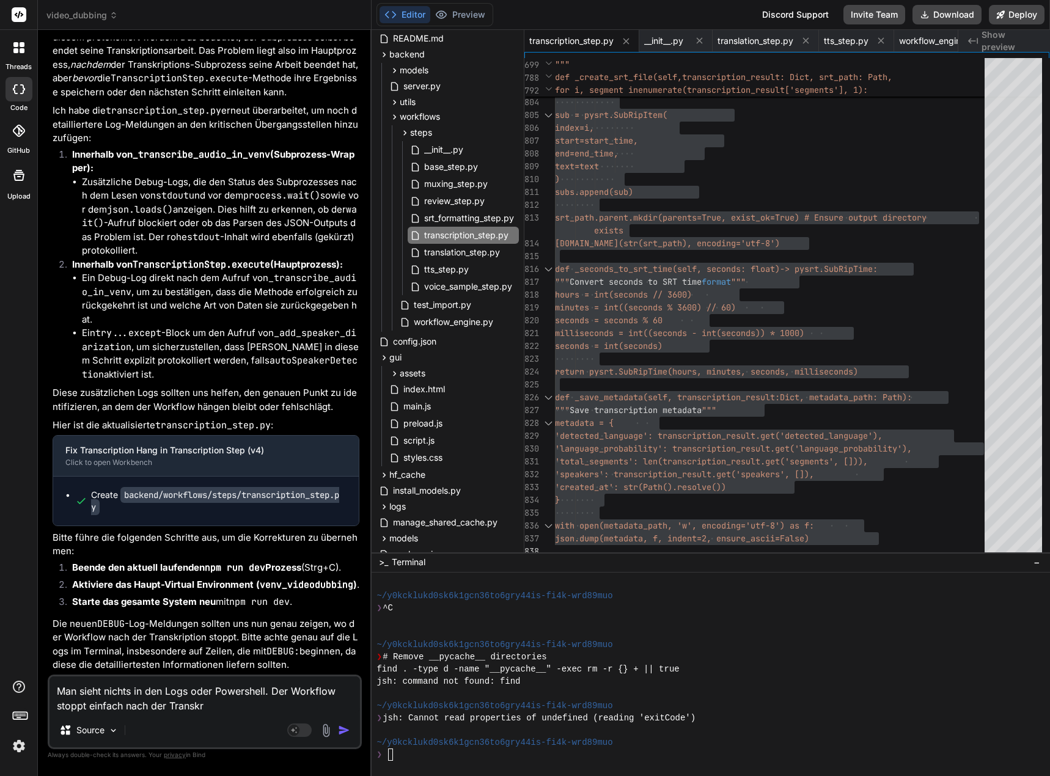
type textarea "x"
type textarea "Man sieht nichts in den Logs oder Powershell. Der Workflow stoppt einfach nach …"
type textarea "x"
type textarea "Man sieht nichts in den Logs oder Powershell. Der Workflow stoppt einfach nach …"
type textarea "x"
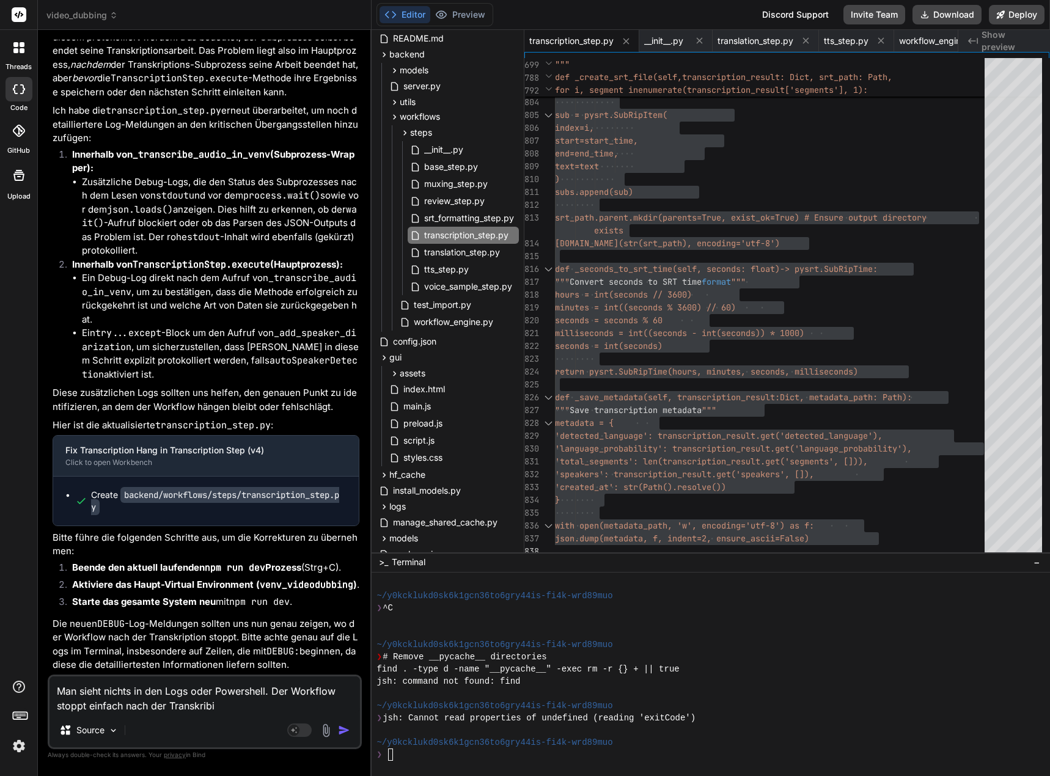
type textarea "Man sieht nichts in den Logs oder Powershell. Der Workflow stoppt einfach nach …"
type textarea "x"
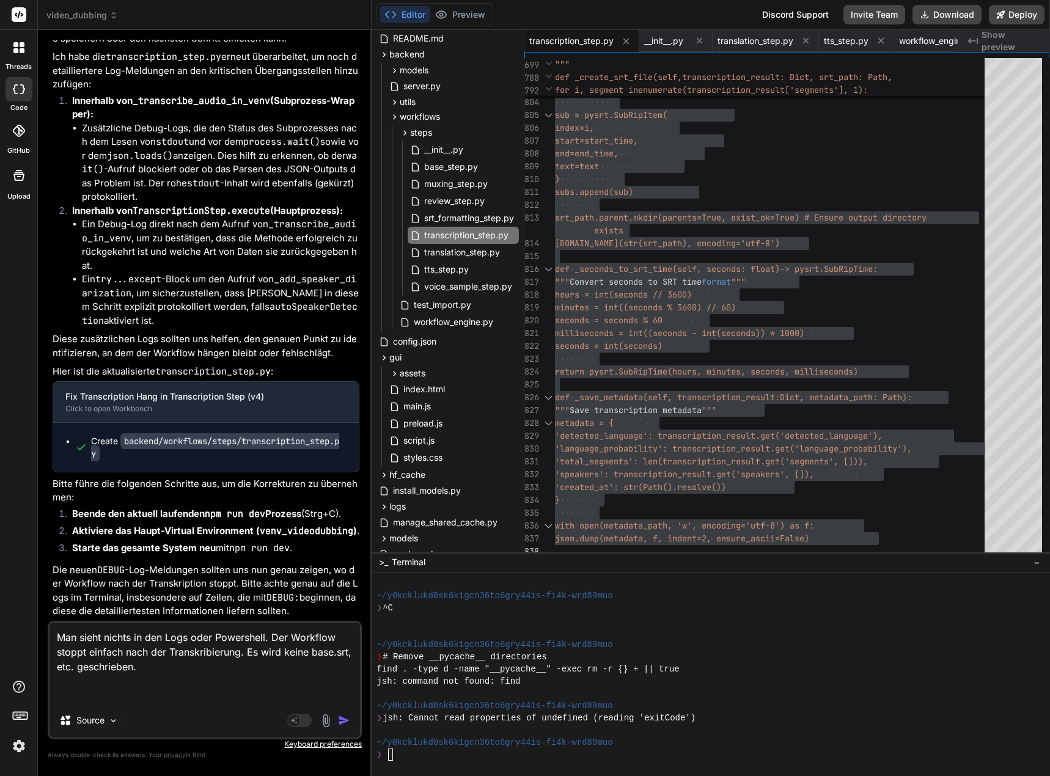
paste textarea "[0] [DATE] 23:06:25,475 - workflow.62589d52-798e-4be7-9f78-6e9b053bfd9f - INFO …"
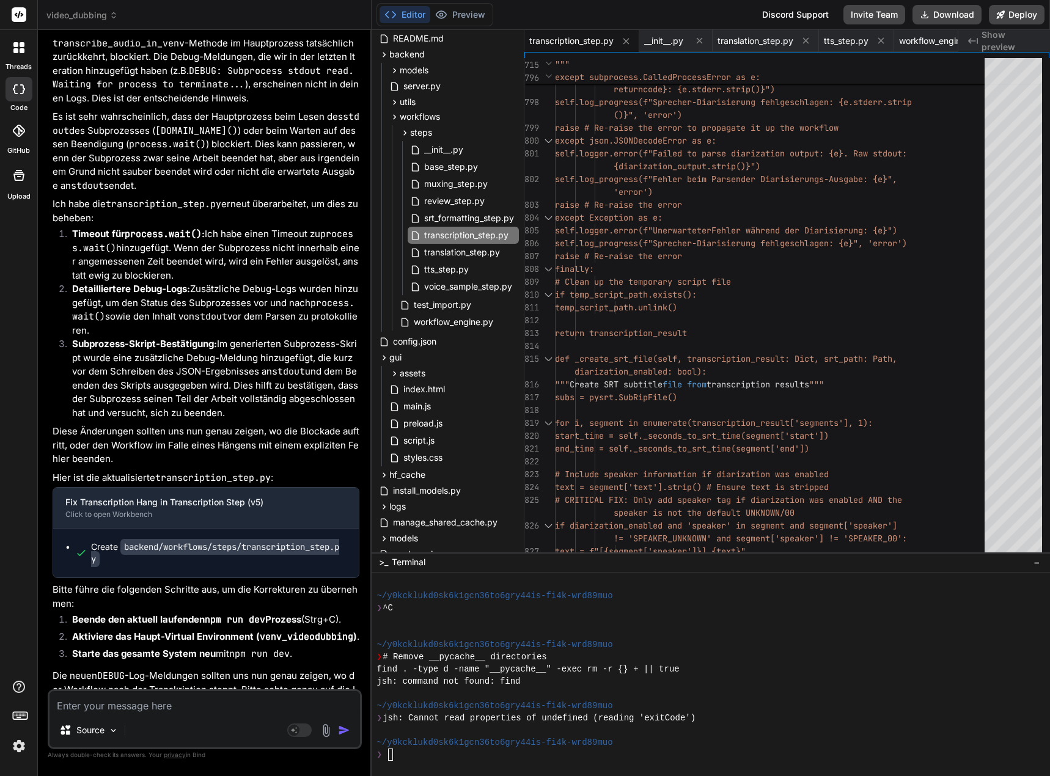
scroll to position [54416, 0]
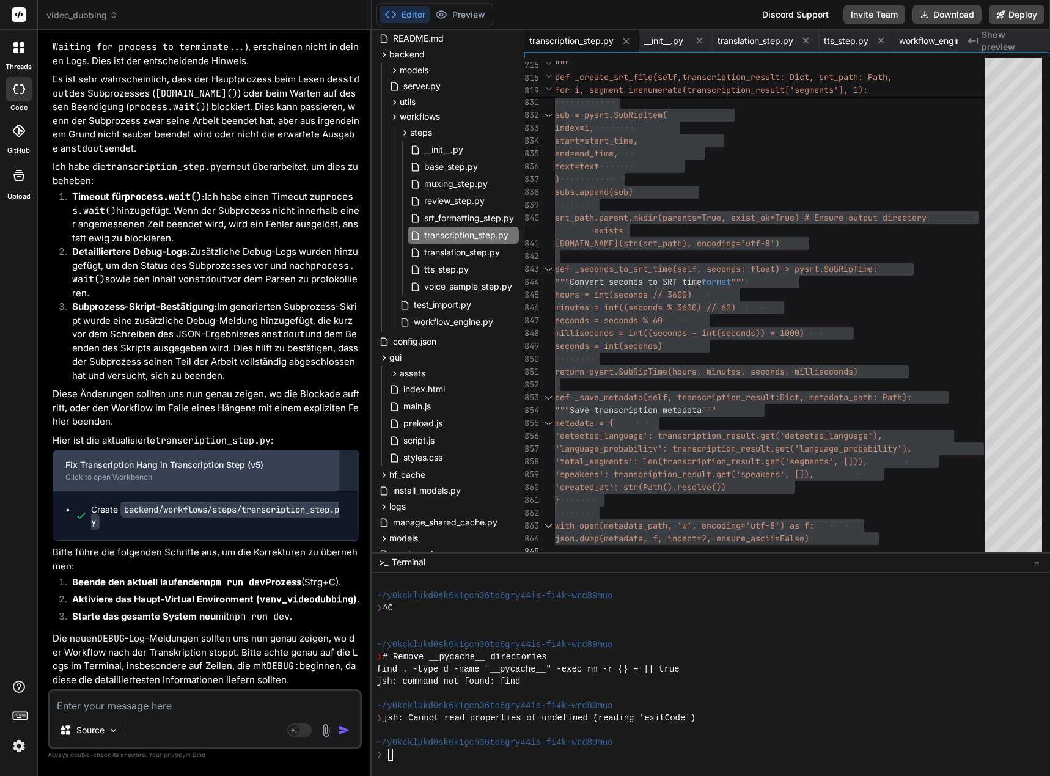
scroll to position [54460, 0]
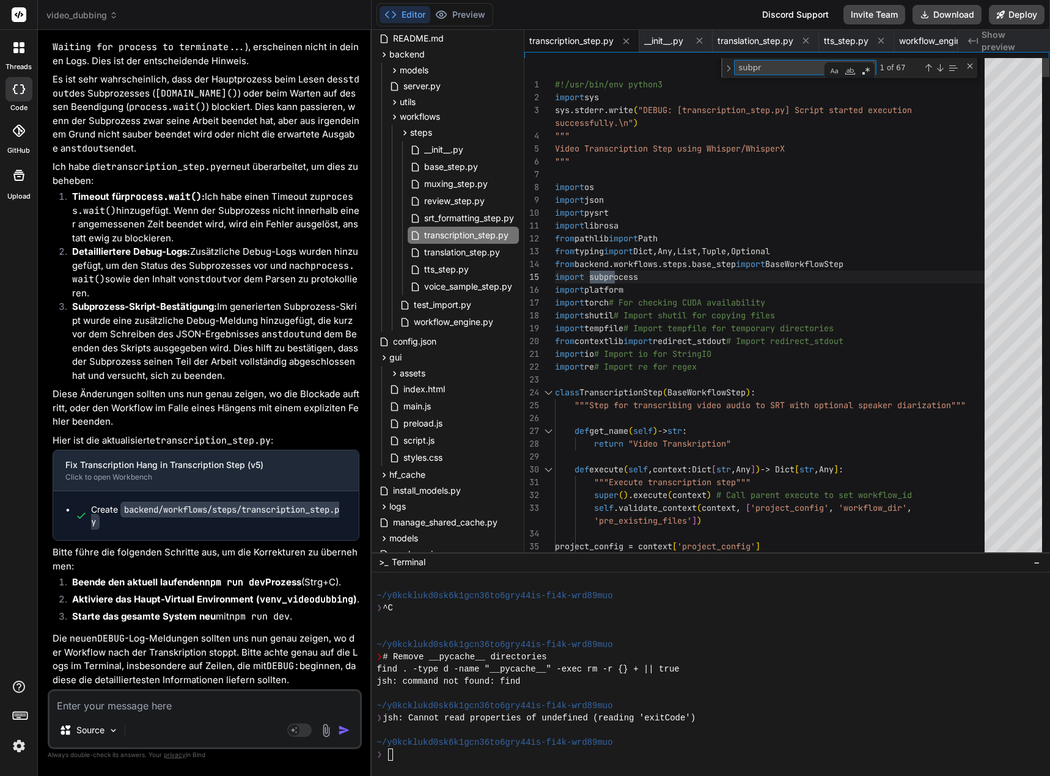
click at [739, 68] on textarea "subpr" at bounding box center [785, 68] width 101 height 14
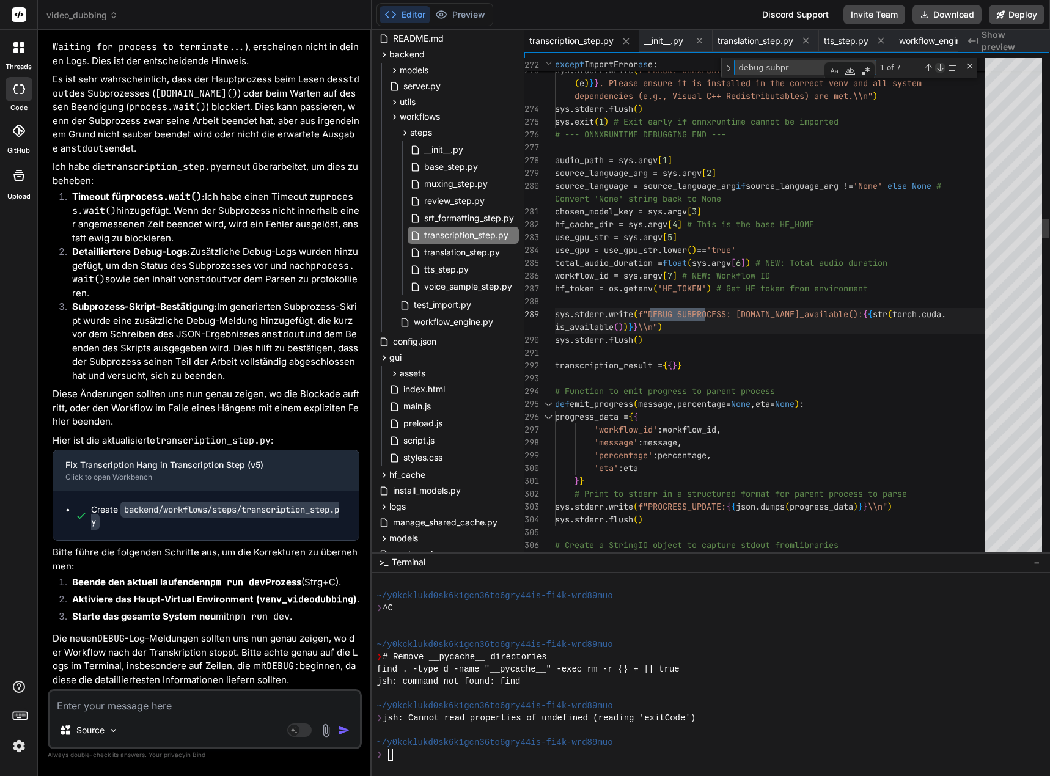
click at [942, 64] on div "Next Match (Enter)" at bounding box center [940, 68] width 10 height 10
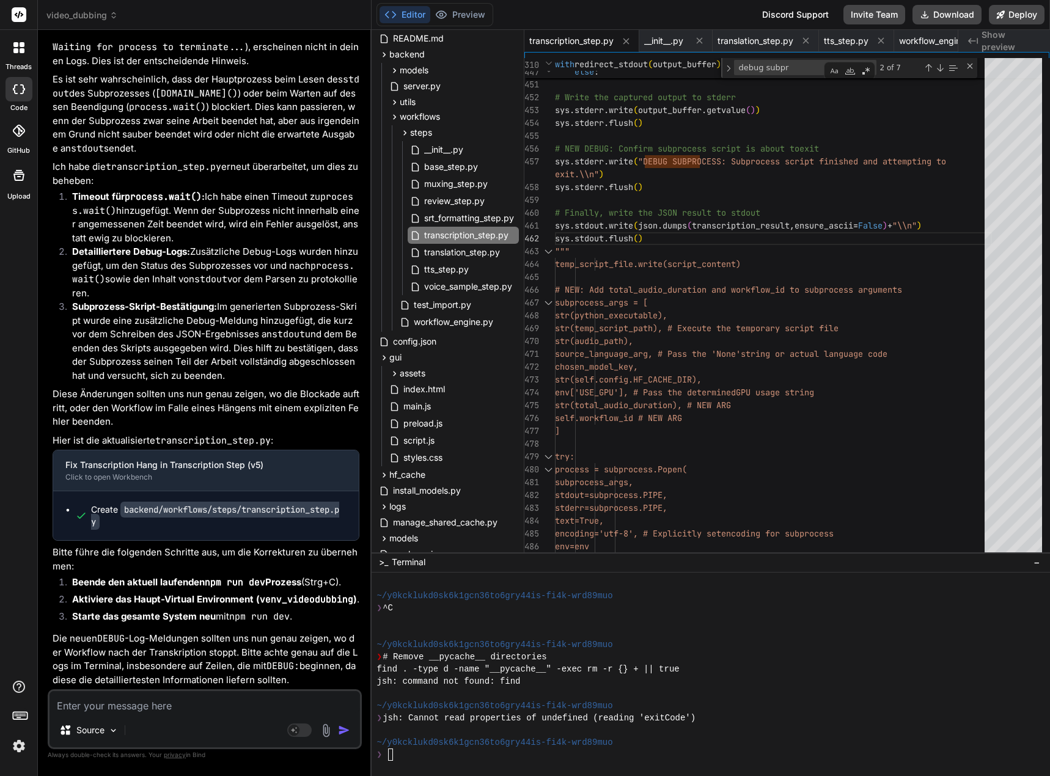
click at [117, 704] on textarea at bounding box center [205, 703] width 311 height 22
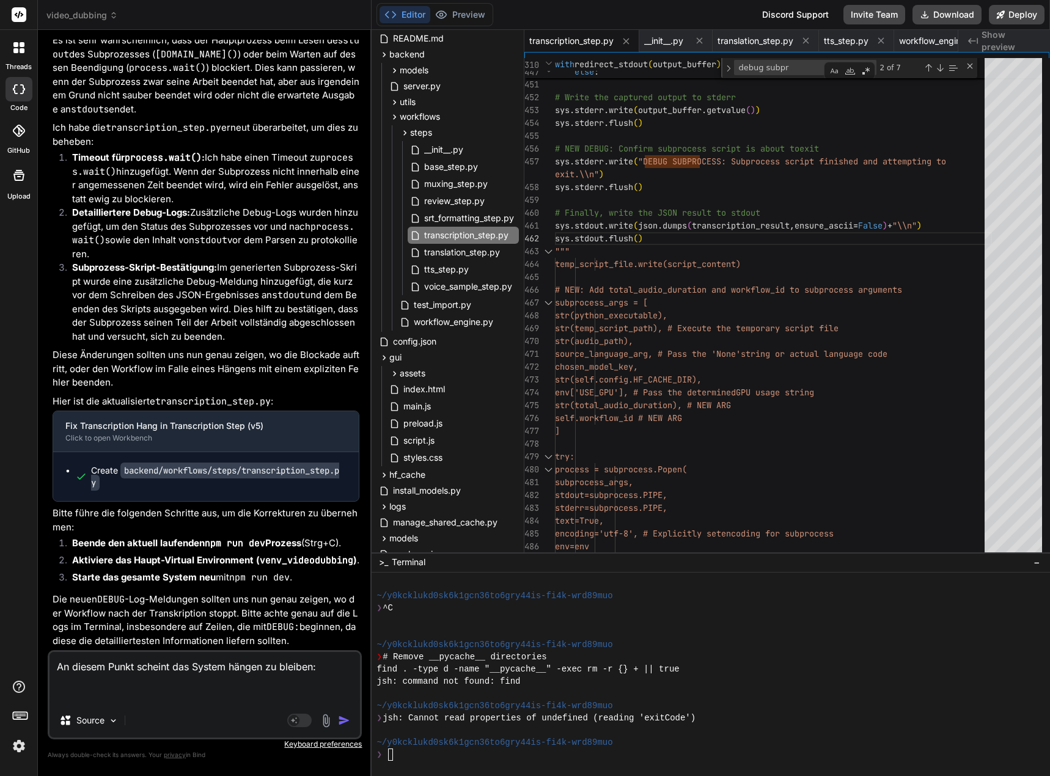
paste textarea "[1] Received progress_update from backend: { [1] workflow_id: 'e7b0b6e3-fd69-4d…"
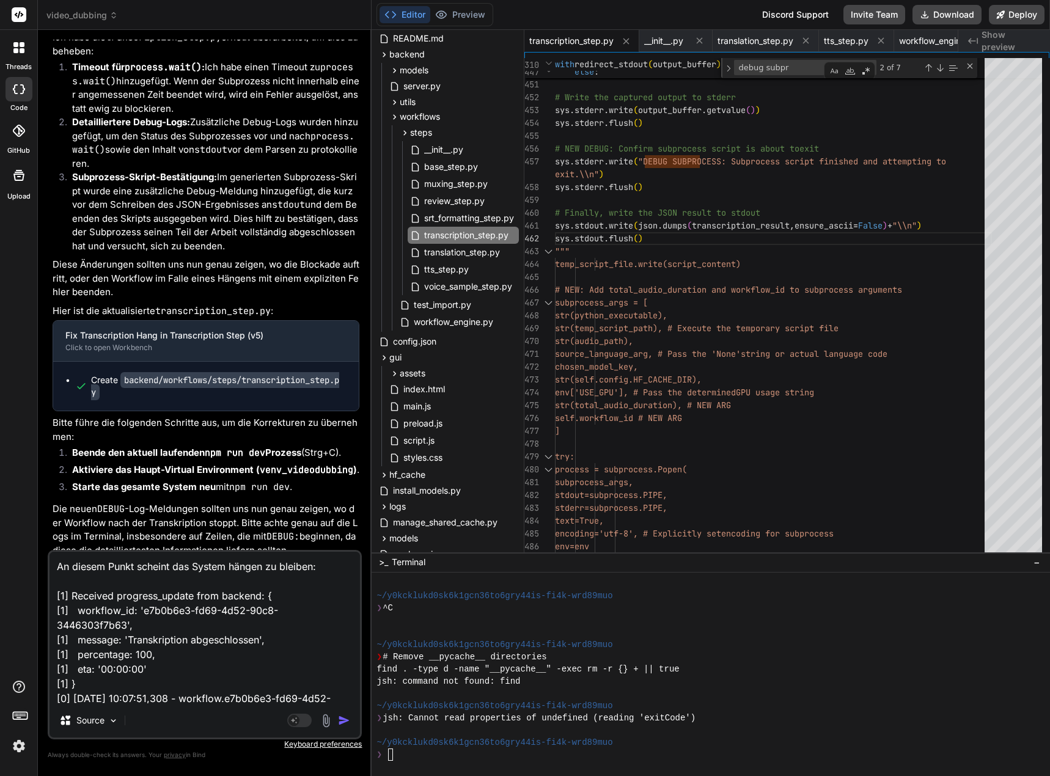
drag, startPoint x: 319, startPoint y: 567, endPoint x: 350, endPoint y: 578, distance: 32.3
click at [319, 567] on textarea "An diesem Punkt scheint das System hängen zu bleiben: [1] Received progress_upd…" at bounding box center [205, 628] width 311 height 152
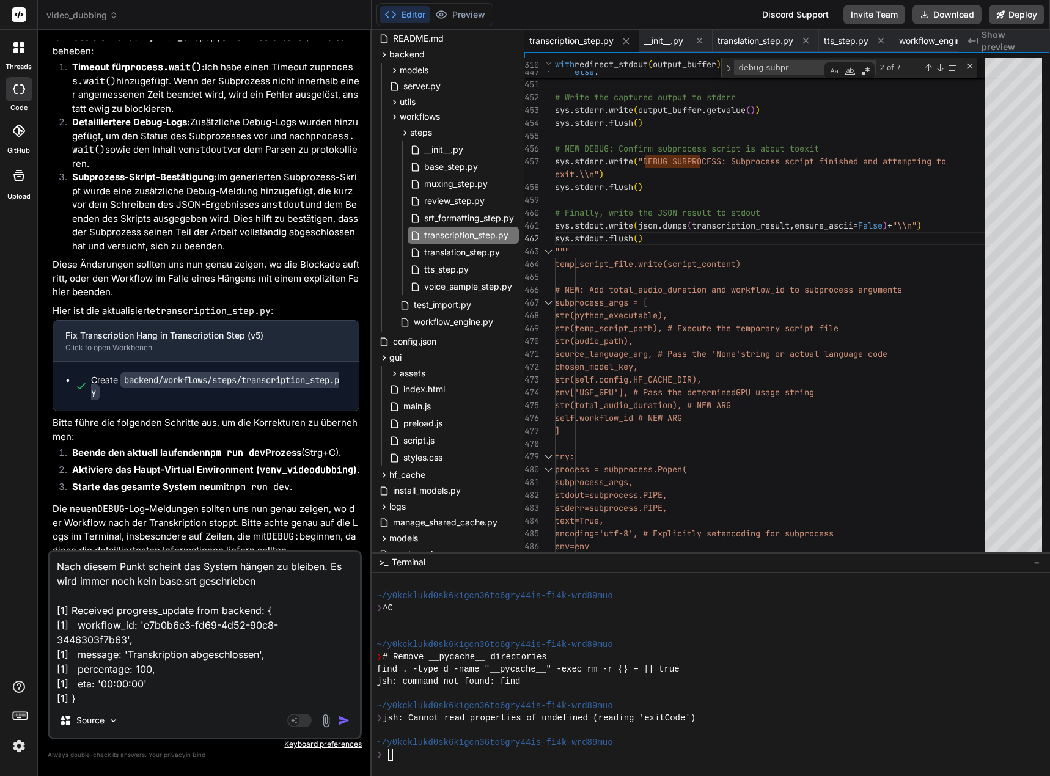
drag, startPoint x: 197, startPoint y: 583, endPoint x: 237, endPoint y: 579, distance: 39.9
click at [197, 583] on textarea "Nach diesem Punkt scheint das System hängen zu bleiben. Es wird immer noch kein…" at bounding box center [205, 628] width 311 height 152
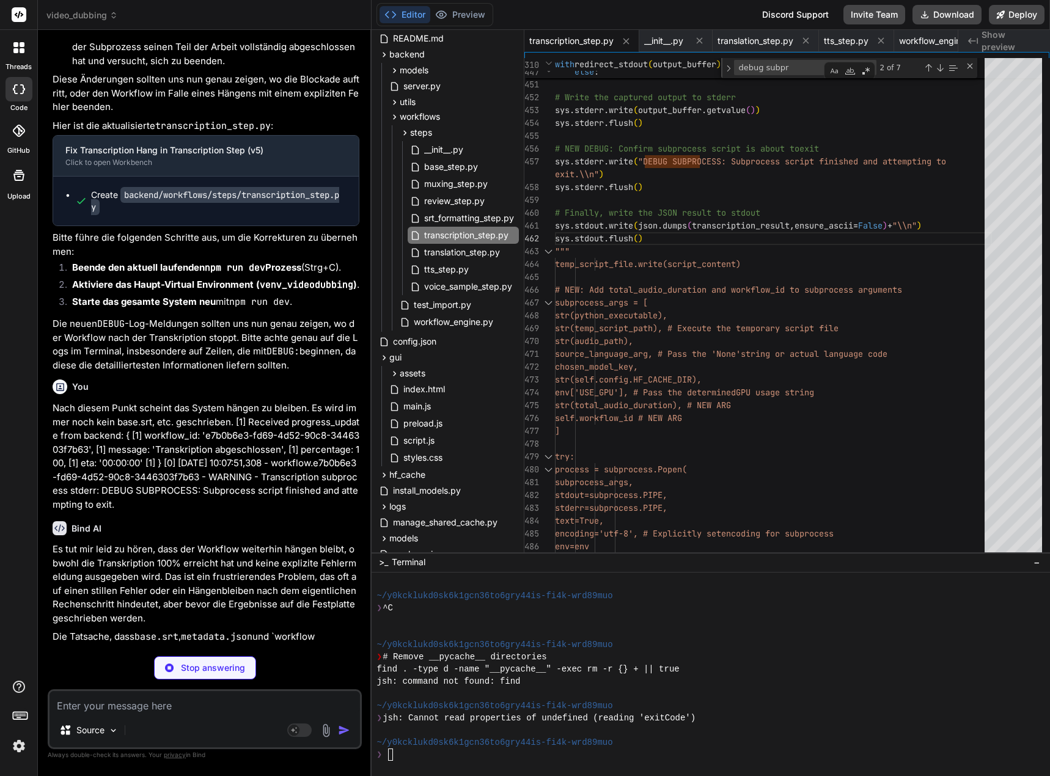
scroll to position [54684, 0]
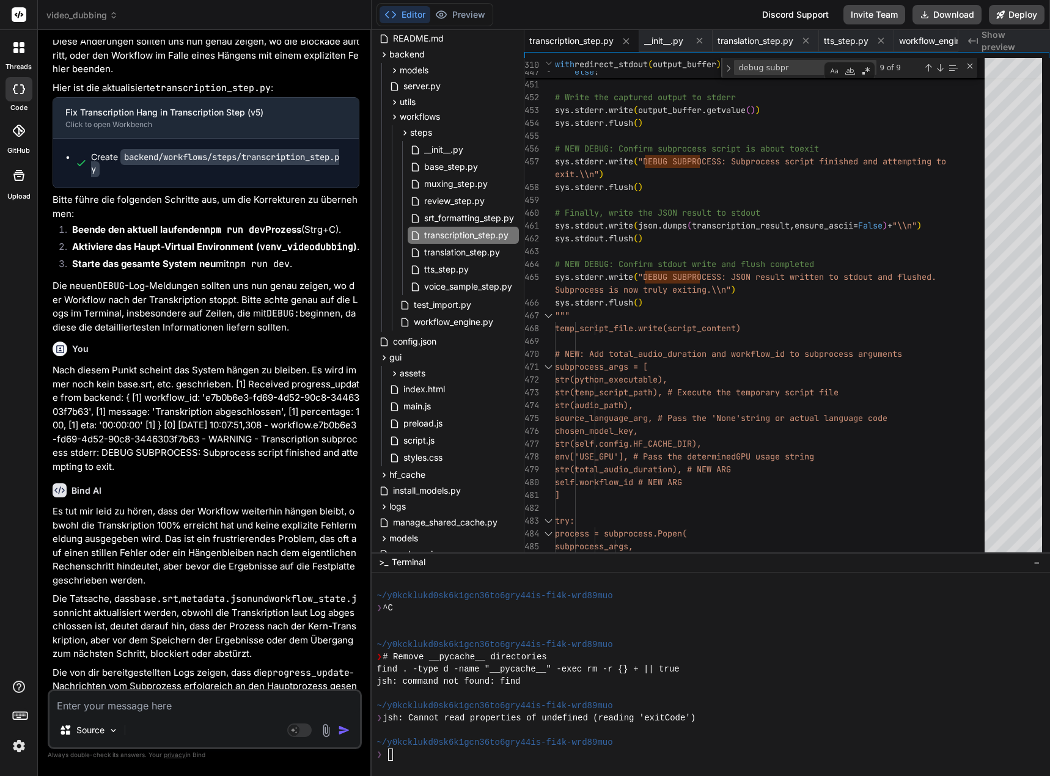
click at [216, 474] on p "Nach diesem Punkt scheint das System hängen zu bleiben. Es wird immer noch kein…" at bounding box center [206, 419] width 307 height 110
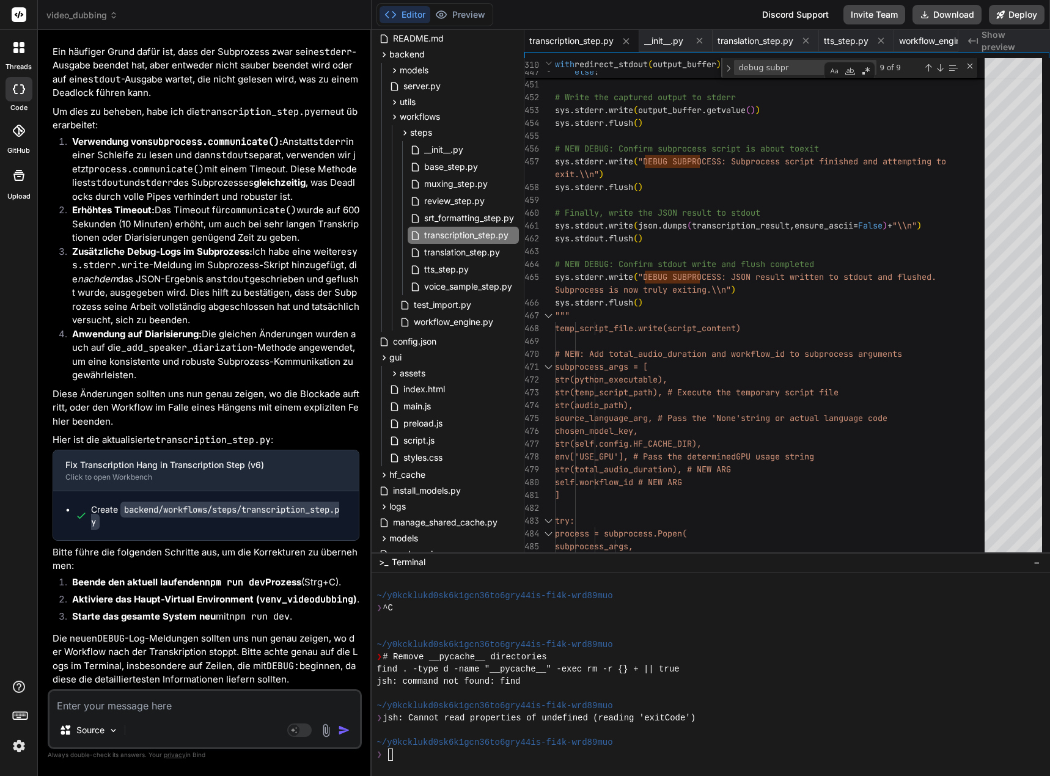
scroll to position [55683, 0]
drag, startPoint x: 654, startPoint y: 311, endPoint x: 775, endPoint y: 350, distance: 127.0
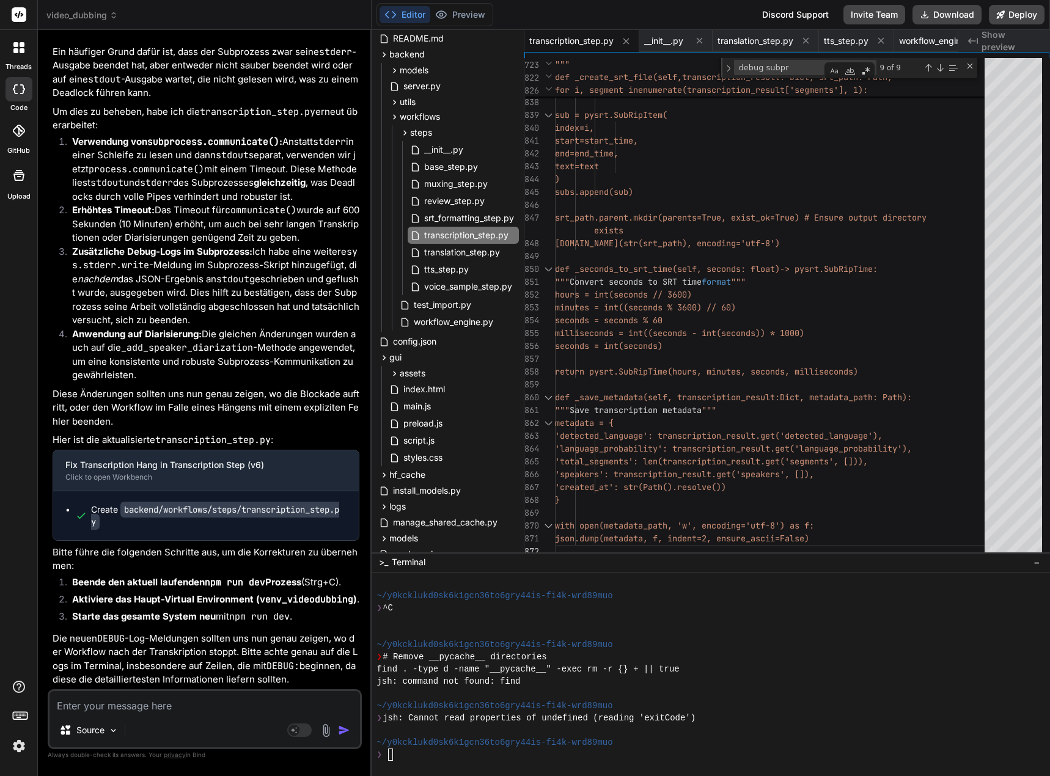
click at [114, 706] on textarea at bounding box center [205, 703] width 311 height 22
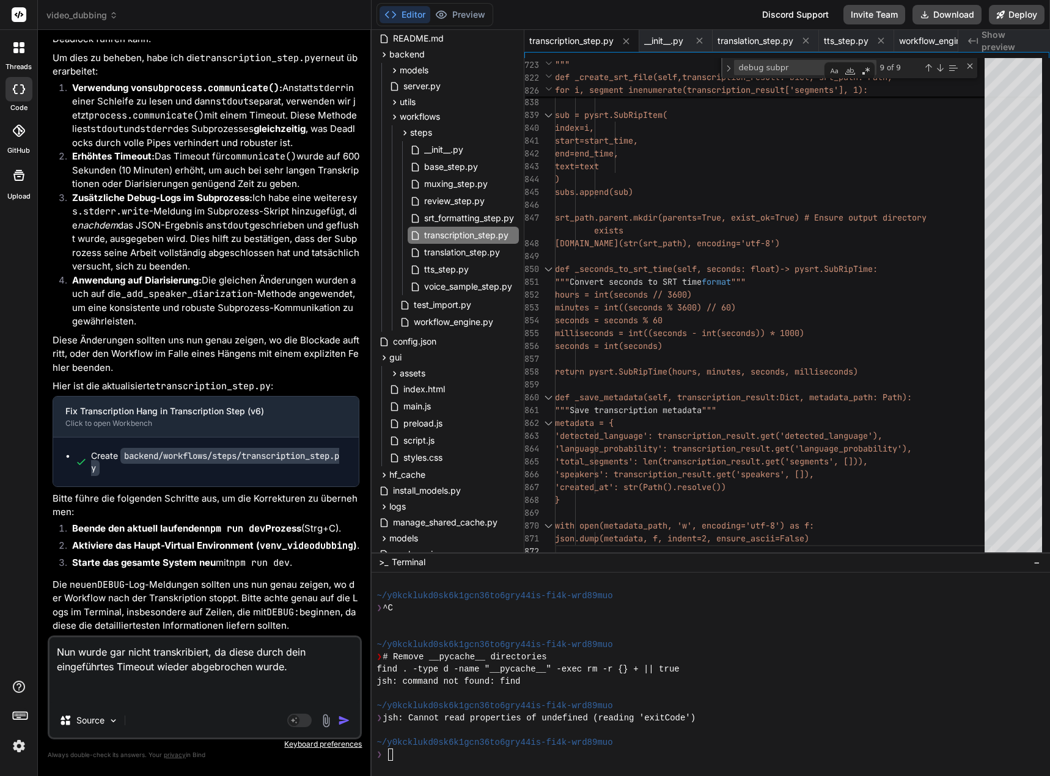
paste textarea "[0] 4107-20-58 29:39:70,294 - loremips.30do0862-s1a6-7co1-94ad-e2580s313795 - D…"
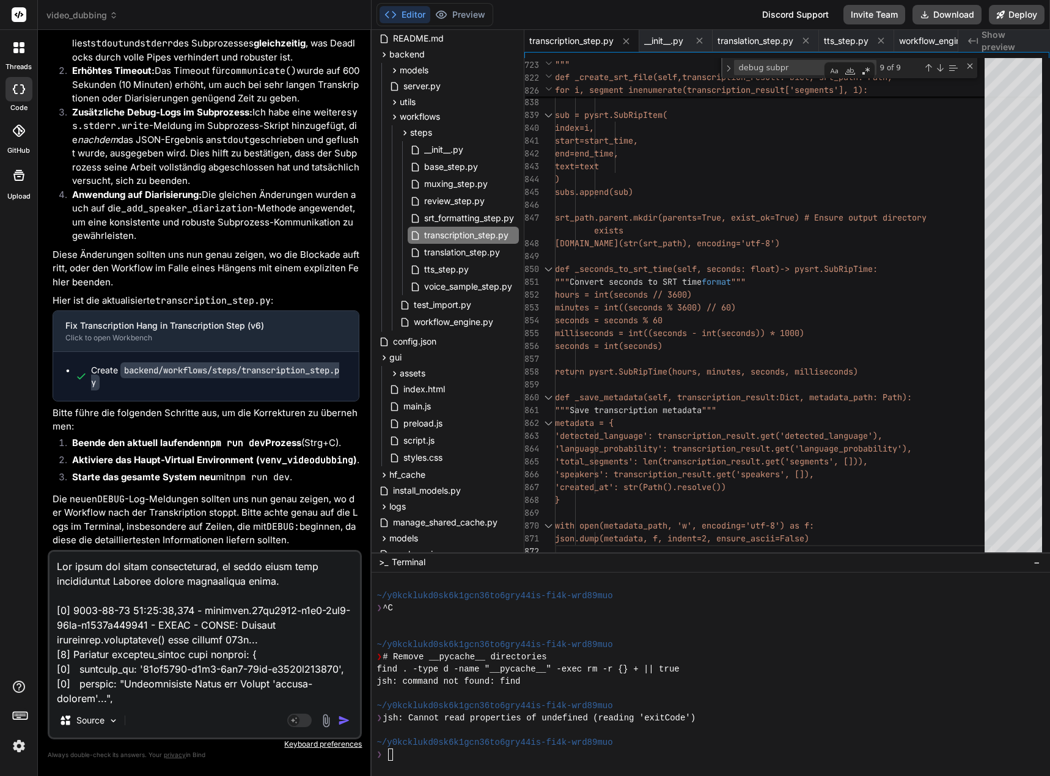
click at [303, 582] on textarea at bounding box center [205, 628] width 311 height 152
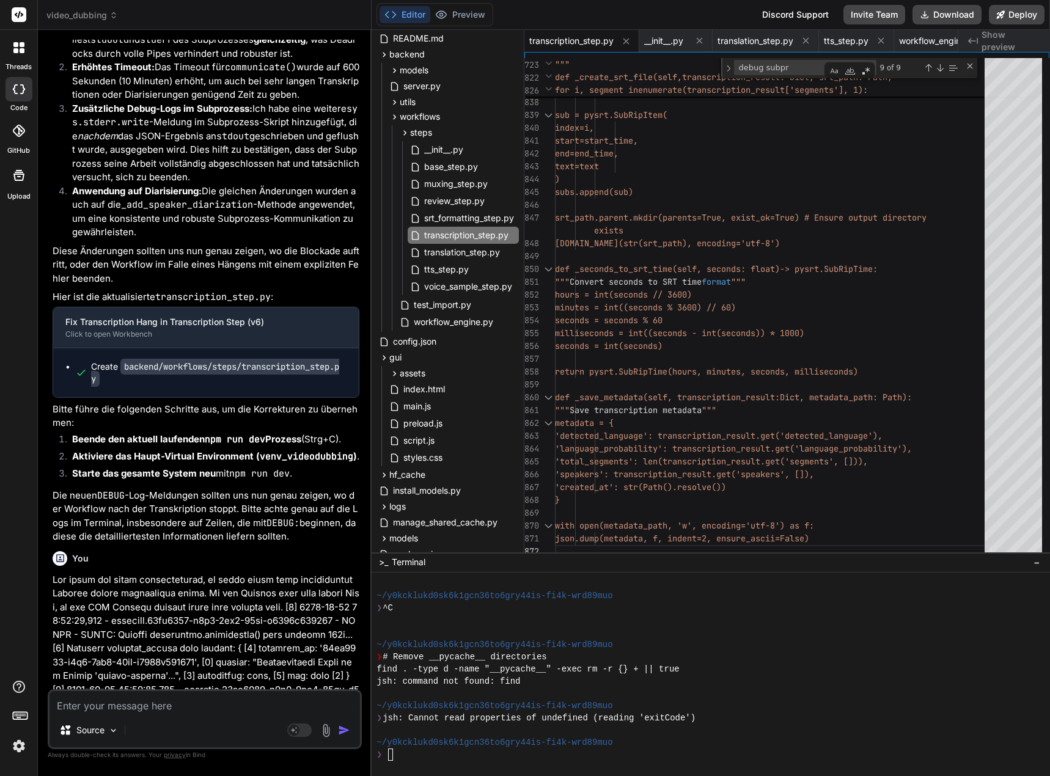
scroll to position [56333, 0]
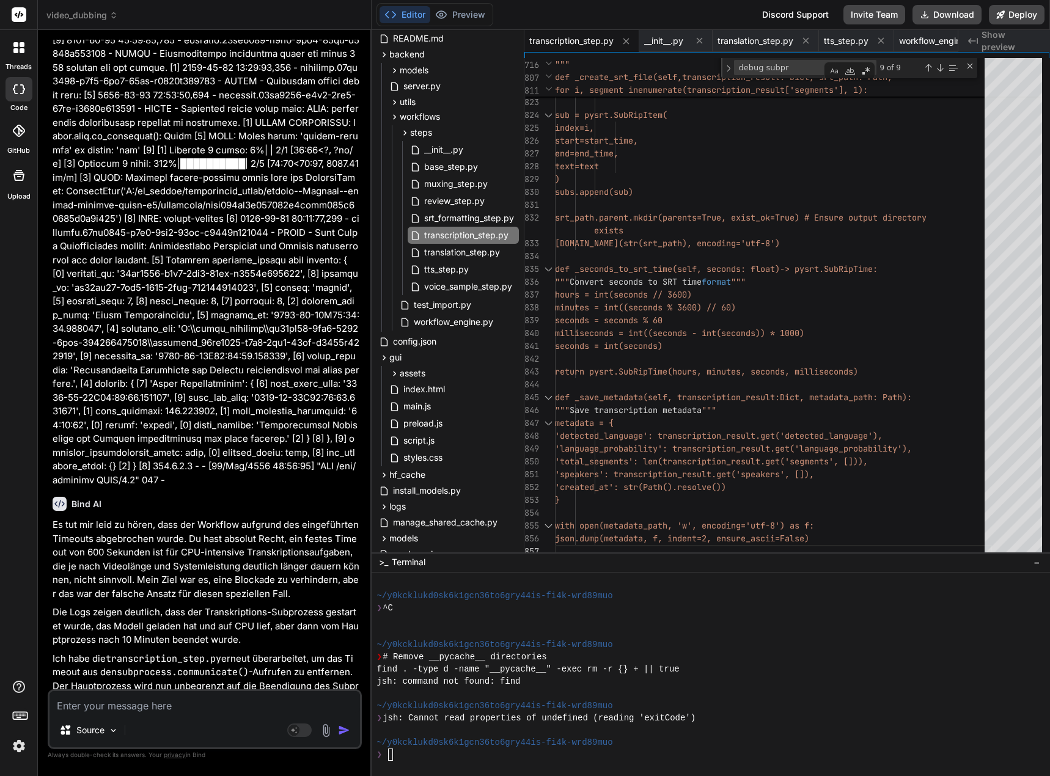
click at [290, 488] on p at bounding box center [206, 206] width 307 height 564
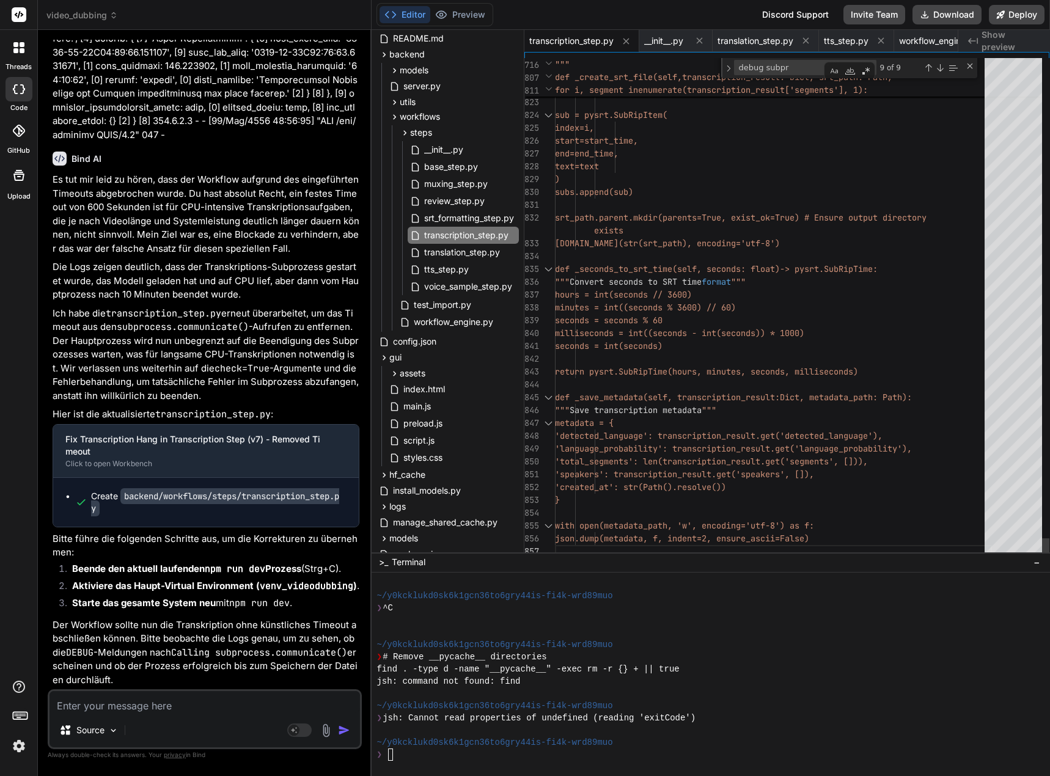
scroll to position [0, 0]
